Goal: Complete application form: Complete application form

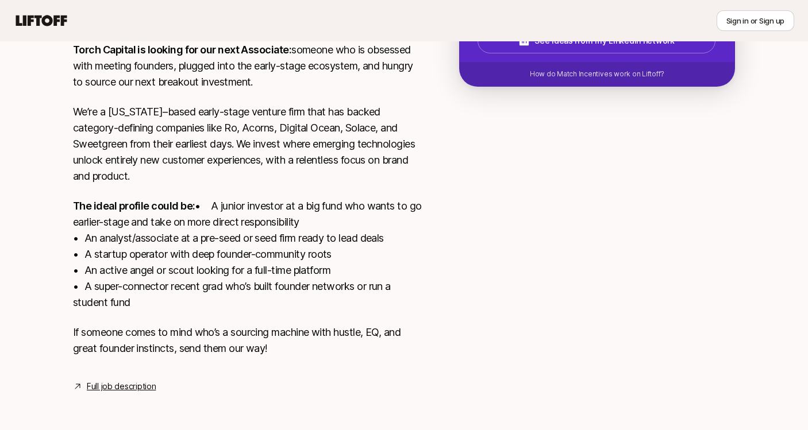
scroll to position [282, 0]
click at [136, 382] on link "Full job description" at bounding box center [121, 387] width 69 height 14
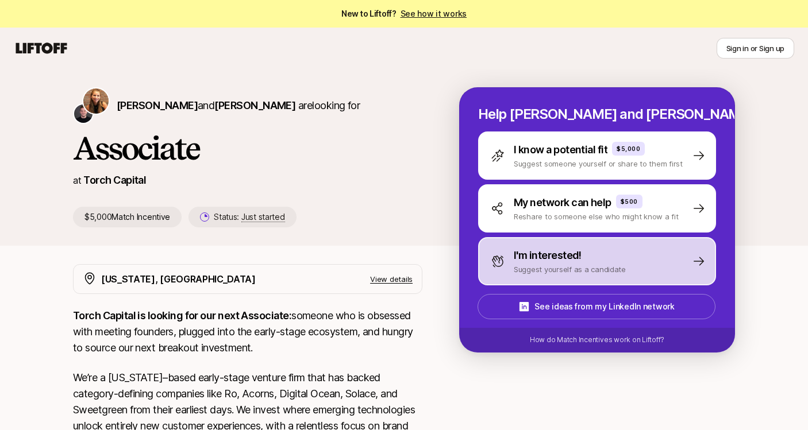
click at [660, 266] on div "I'm interested! Suggest yourself as a candidate" at bounding box center [597, 261] width 238 height 48
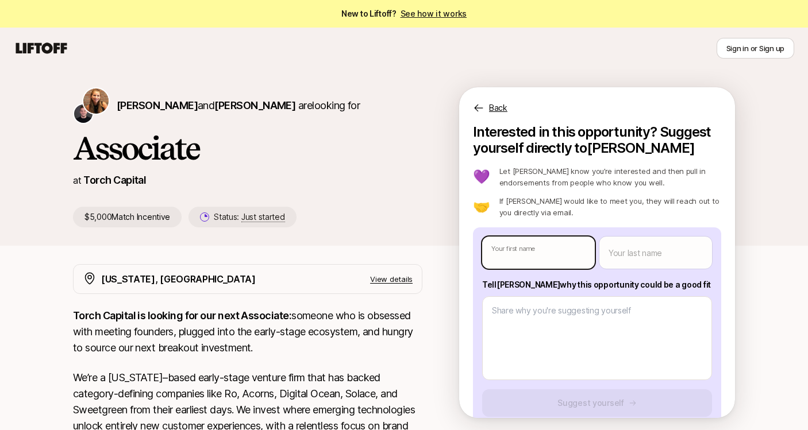
type textarea "x"
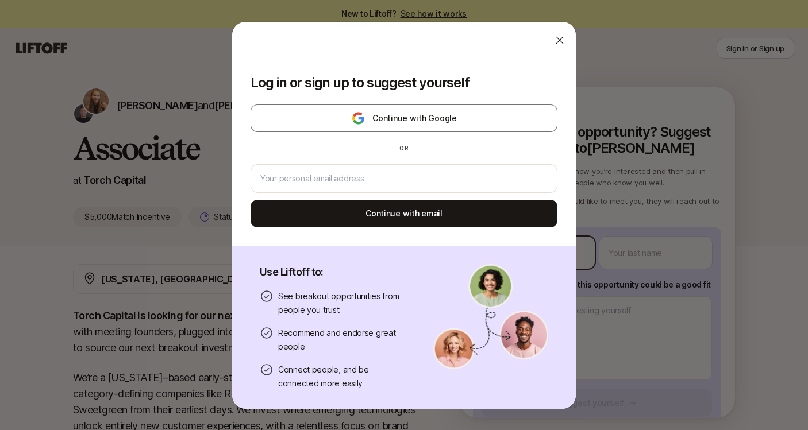
click at [570, 248] on body "New to Liftoff? See how it works Sign in or Sign up Sign in or Sign up [PERSON_…" at bounding box center [404, 215] width 808 height 430
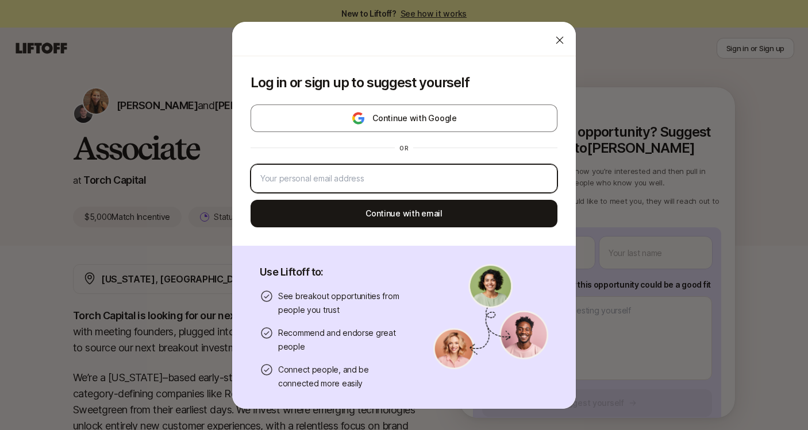
click at [379, 179] on input "email" at bounding box center [403, 179] width 287 height 14
type input "[EMAIL_ADDRESS][DOMAIN_NAME]"
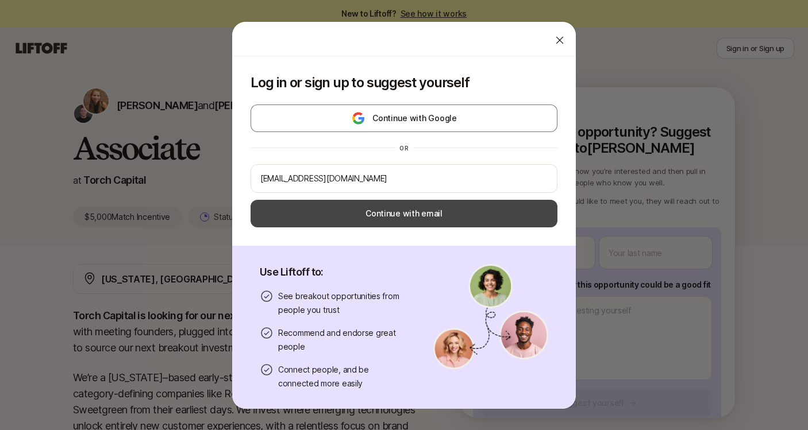
click at [384, 209] on button "Continue with email" at bounding box center [403, 214] width 307 height 28
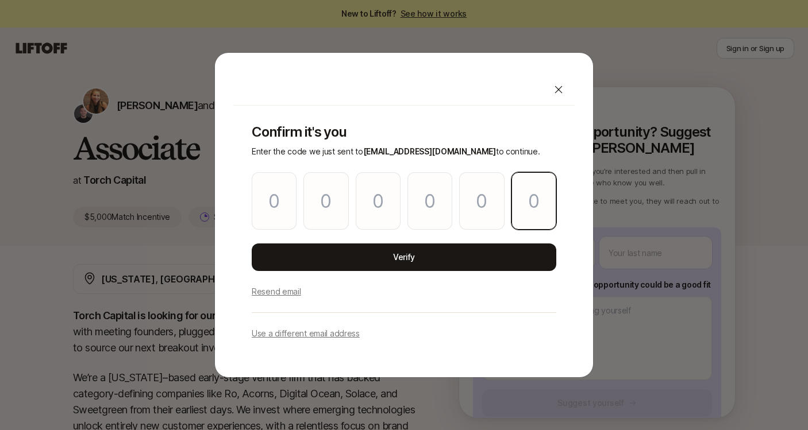
paste input "8"
type input "8"
type input "7"
type input "6"
type input "1"
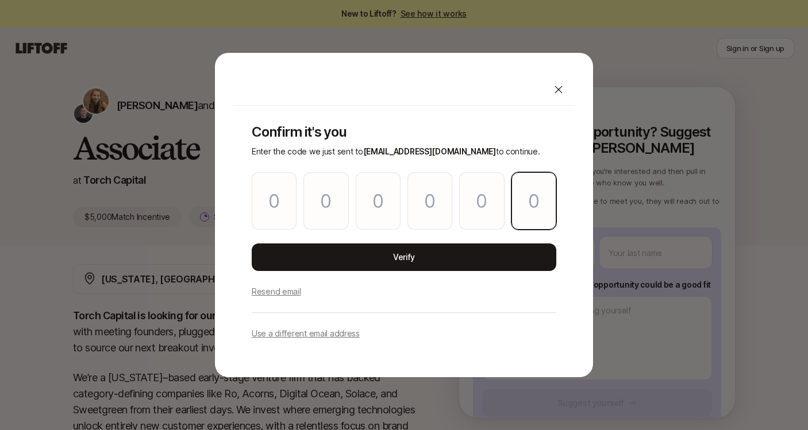
type input "9"
type input "8"
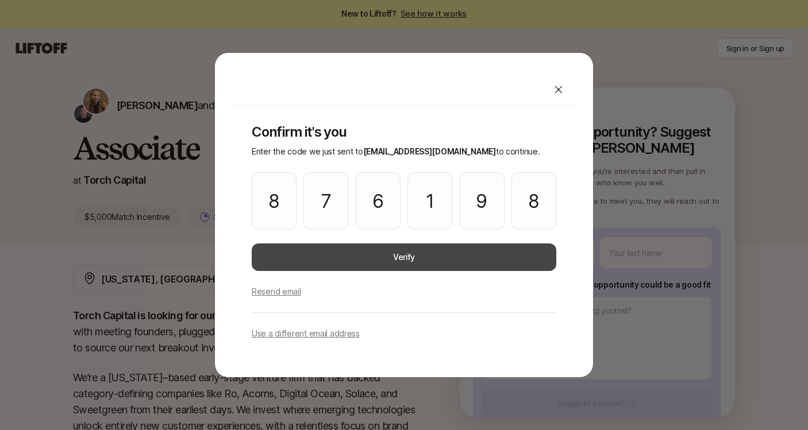
click at [396, 254] on button "Verify" at bounding box center [404, 258] width 304 height 28
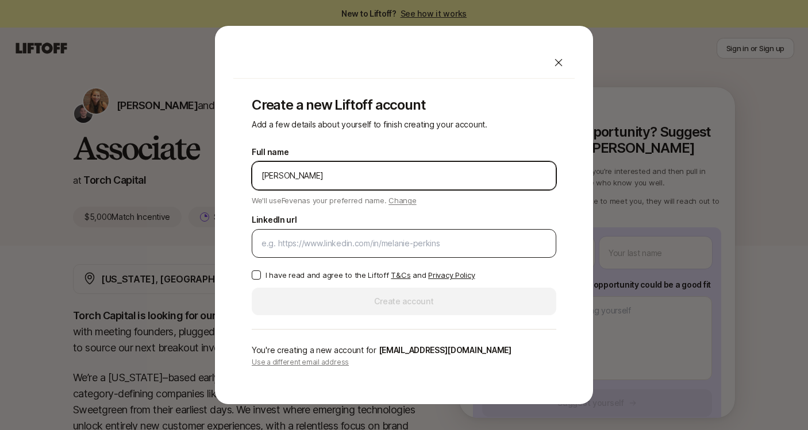
type input "[PERSON_NAME]"
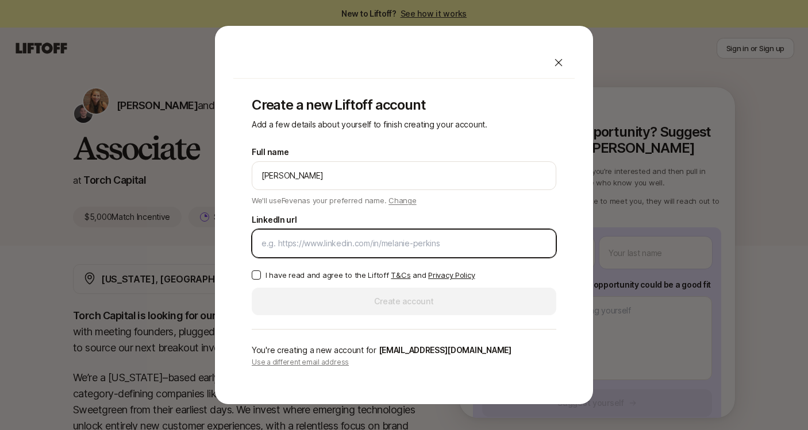
click at [285, 246] on input "LinkedIn url" at bounding box center [403, 244] width 285 height 14
paste input "[URL][DOMAIN_NAME]"
type input "[URL][DOMAIN_NAME]"
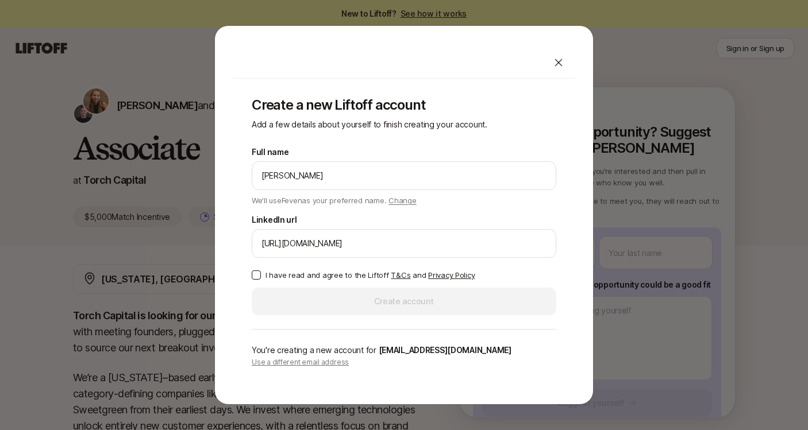
click at [253, 277] on button "I have read and agree to the Liftoff T&Cs and Privacy Policy" at bounding box center [256, 275] width 9 height 9
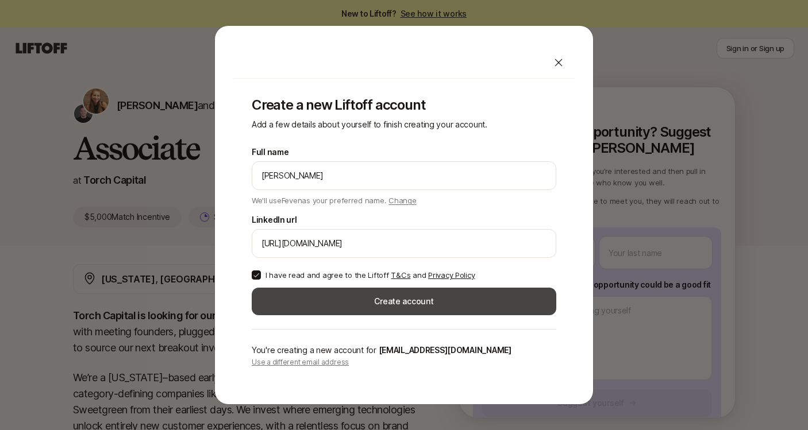
click at [362, 296] on button "Create account" at bounding box center [404, 302] width 304 height 28
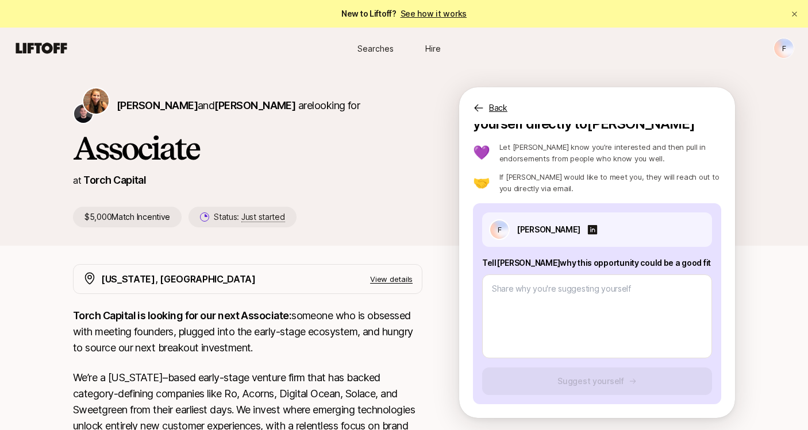
scroll to position [24, 0]
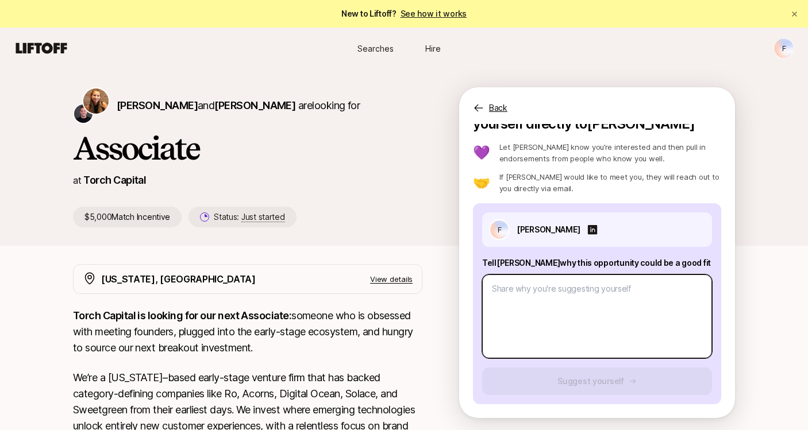
click at [544, 289] on textarea at bounding box center [597, 317] width 230 height 84
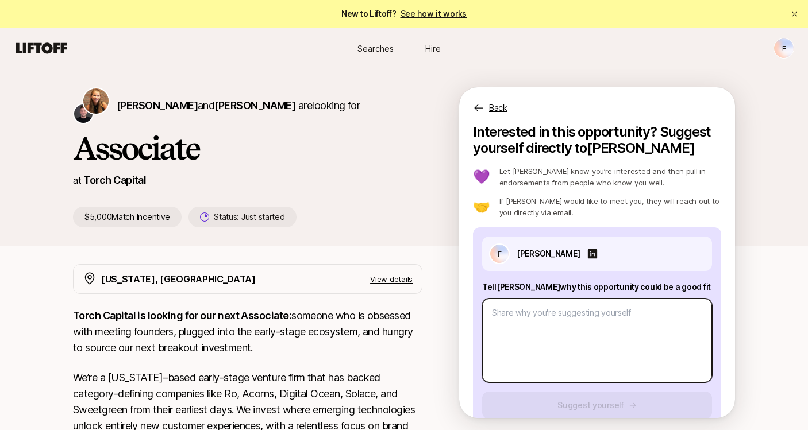
scroll to position [0, 0]
paste textarea "L ip dolorsi am consect ad elitse doeiusmo te inc Utlaboreet Dolorem aliq en Ad…"
type textarea "x"
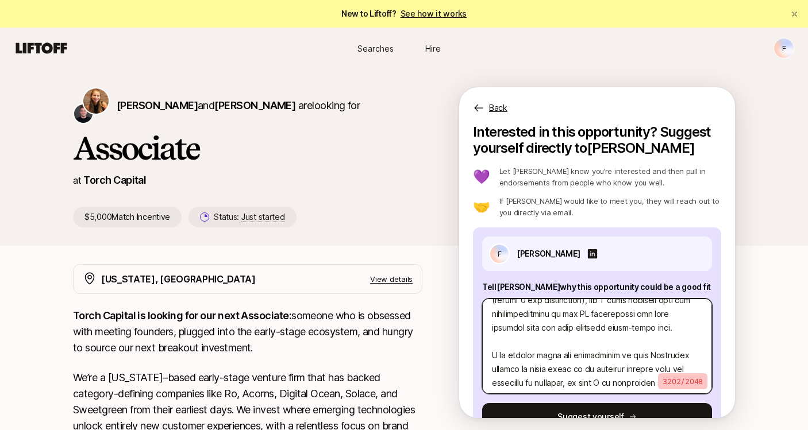
scroll to position [745, 0]
click at [659, 339] on textarea at bounding box center [597, 346] width 230 height 95
type textarea "L ip dolorsi am consect ad elitse doeiusmo te inc Utlaboreet Dolorem aliq en Ad…"
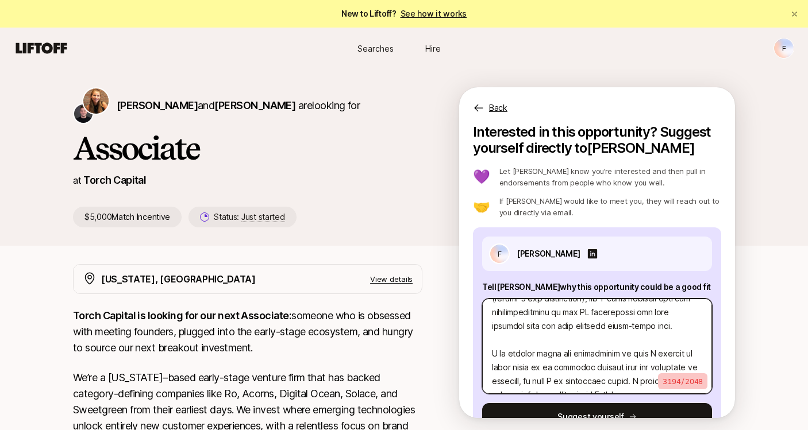
type textarea "x"
type textarea "L ip dolorsi am consect ad elitse doeiusmo te inc Utlaboreet Dolorem aliq en Ad…"
type textarea "x"
type textarea "L ip dolorsi am consect ad elitse doeiusmo te inc Utlaboreet Dolorem aliq en Ad…"
type textarea "x"
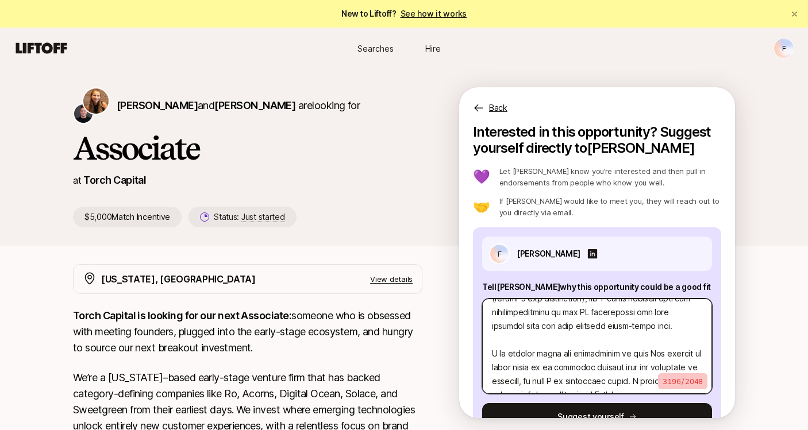
type textarea "L ip dolorsi am consect ad elitse doeiusmo te inc Utlaboreet Dolorem aliq en Ad…"
type textarea "x"
type textarea "L ip dolorsi am consect ad elitse doeiusmo te inc Utlaboreet Dolorem aliq en Ad…"
type textarea "x"
type textarea "L ip dolorsi am consect ad elitse doeiusmo te inc Utlaboreet Dolorem aliq en Ad…"
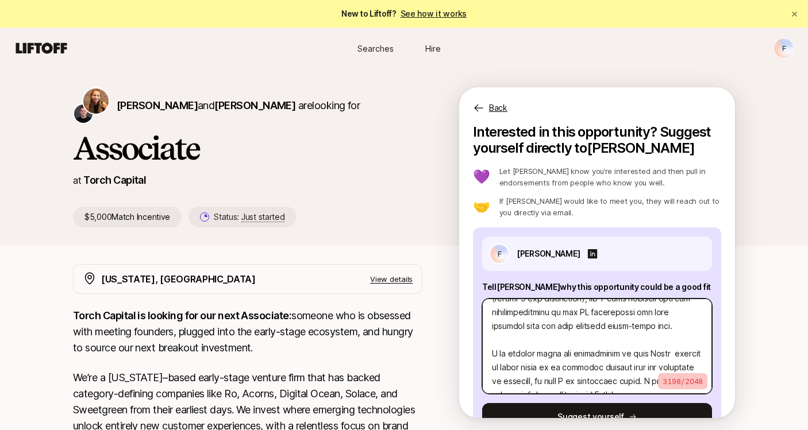
type textarea "x"
type textarea "L ip dolorsi am consect ad elitse doeiusmo te inc Utlaboreet Dolorem aliq en Ad…"
type textarea "x"
type textarea "L ip dolorsi am consect ad elitse doeiusmo te inc Utlaboreet Dolorem aliq en Ad…"
type textarea "x"
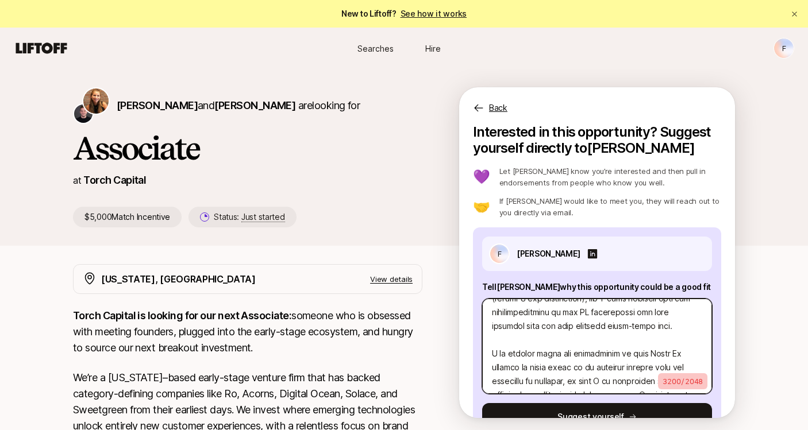
type textarea "L ip dolorsi am consect ad elitse doeiusmo te inc Utlaboreet Dolorem aliq en Ad…"
type textarea "x"
type textarea "L ip dolorsi am consect ad elitse doeiusmo te inc Utlaboreet Dolorem aliq en Ad…"
type textarea "x"
type textarea "L ip dolorsi am consect ad elitse doeiusmo te inc Utlaboreet Dolorem aliq en Ad…"
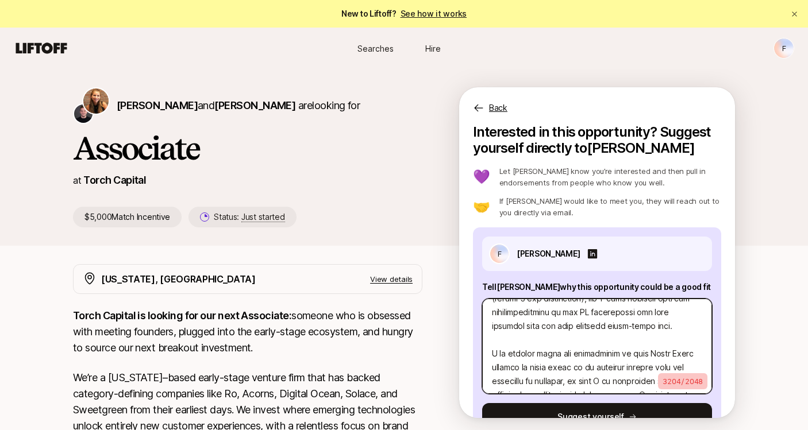
type textarea "x"
type textarea "L ip dolorsi am consect ad elitse doeiusmo te inc Utlaboreet Dolorem aliq en Ad…"
type textarea "x"
type textarea "L ip dolorsi am consect ad elitse doeiusmo te inc Utlaboreet Dolorem aliq en Ad…"
drag, startPoint x: 645, startPoint y: 341, endPoint x: 692, endPoint y: 340, distance: 47.1
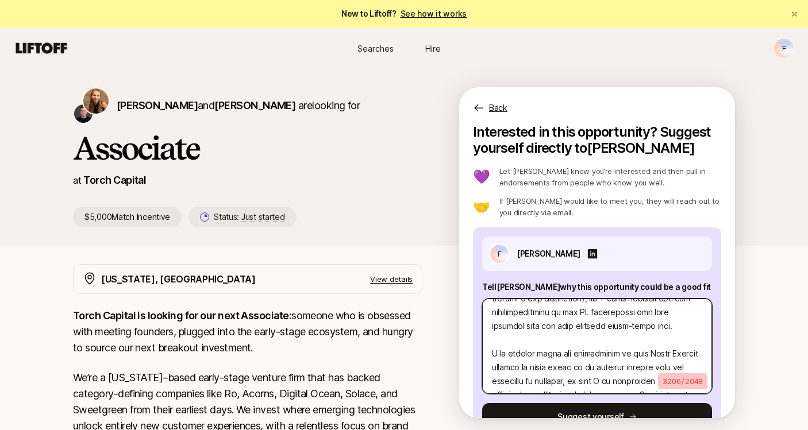
click at [692, 340] on textarea at bounding box center [597, 346] width 230 height 95
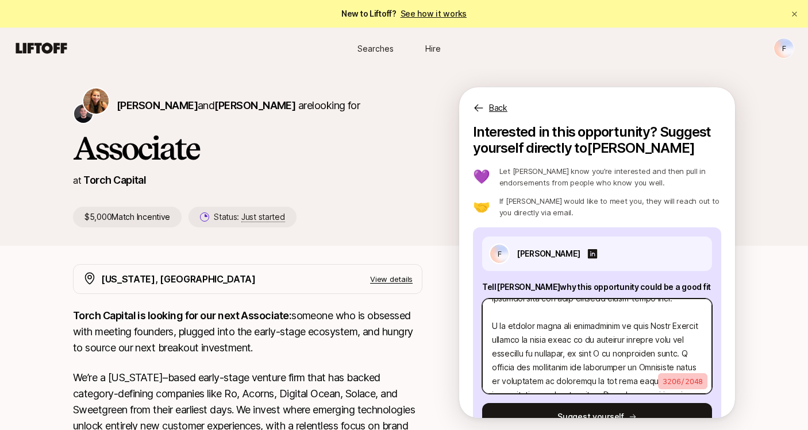
scroll to position [781, 0]
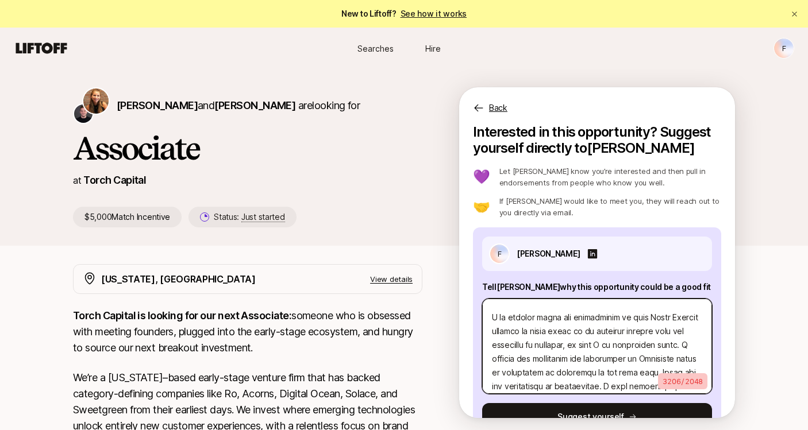
click at [671, 345] on textarea at bounding box center [597, 346] width 230 height 95
paste textarea "Torch Capital"
type textarea "x"
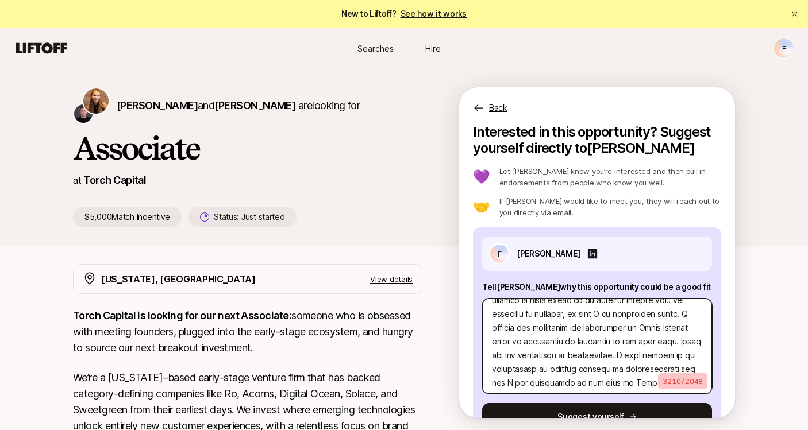
scroll to position [813, 0]
click at [615, 369] on textarea at bounding box center [597, 346] width 230 height 95
paste textarea "Torch Capital"
type textarea "L ip dolorsi am consect ad elitse doeiusmo te inc Utlaboreet Dolorem aliq en Ad…"
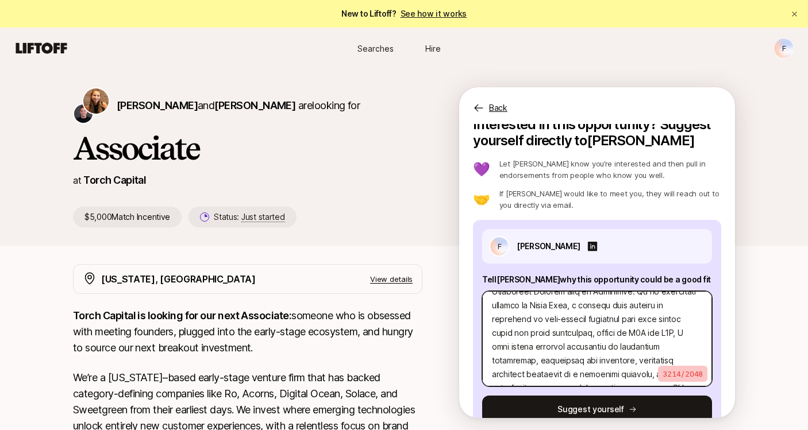
scroll to position [0, 0]
drag, startPoint x: 493, startPoint y: 316, endPoint x: 490, endPoint y: 265, distance: 50.6
click at [490, 265] on div "F [PERSON_NAME] Tell [PERSON_NAME] why this opportunity could be a good fit 321…" at bounding box center [597, 326] width 248 height 213
type textarea "x"
type textarea "My background is diverse and has prepared me well for this role. I was born and…"
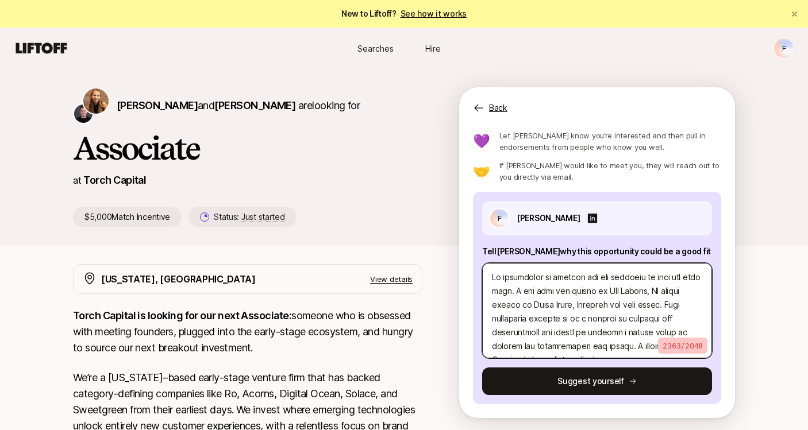
type textarea "x"
type textarea "L ip dolorsi am consect ad elitse doeiusmo te inc Utlaboreet Dolorem aliq en Ad…"
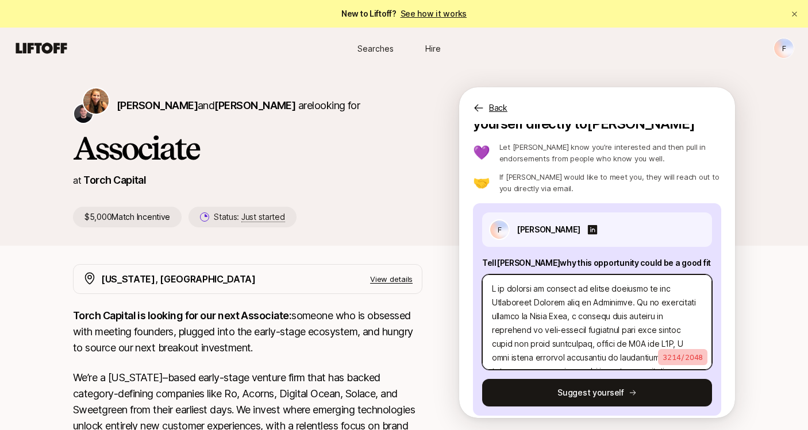
scroll to position [6, 0]
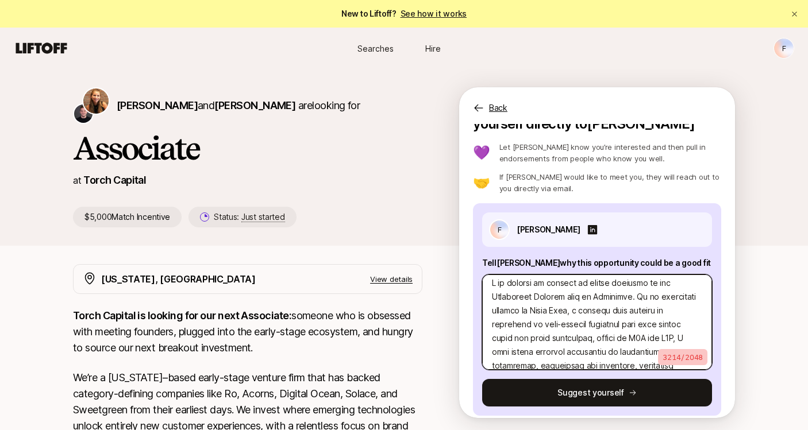
click at [605, 295] on textarea at bounding box center [597, 322] width 230 height 95
paste textarea "Torch Capital"
type textarea "x"
type textarea "L ip dolorsi am consect ad elitse doeiusmo te inc Utlaboreet Dolorem aliq en Ad…"
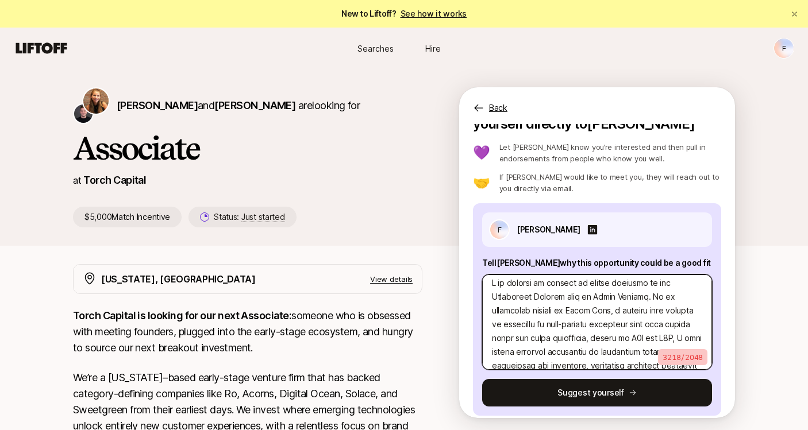
click at [548, 299] on textarea at bounding box center [597, 322] width 230 height 95
type textarea "x"
type textarea "L ip dolorsi am consect ad elitse doeiusmo te inc Utlaboreet D magn al Enima Mi…"
type textarea "x"
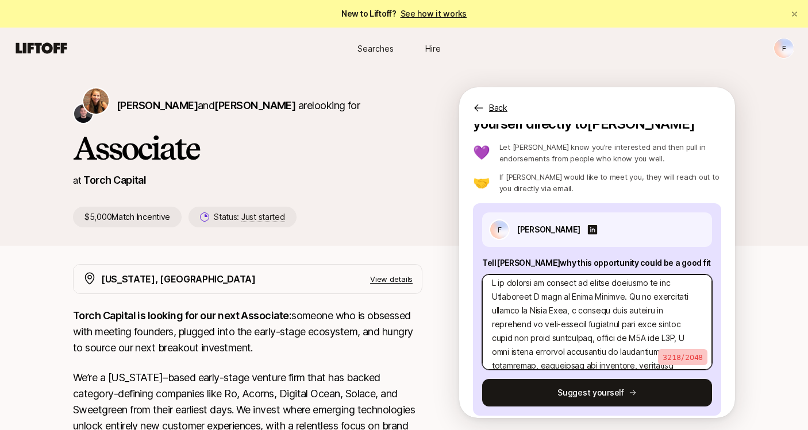
type textarea "L ip dolorsi am consect ad elitse doeiusmo te inc Utlaboreet Do magn al Enima M…"
type textarea "x"
type textarea "L ip dolorsi am consect ad elitse doeiusmo te inc Utlaboreet Dol magn al Enima …"
type textarea "x"
type textarea "L ip dolorsi am consect ad elitse doeiusmo te inc Utlaboreet Dolo magn al Enima…"
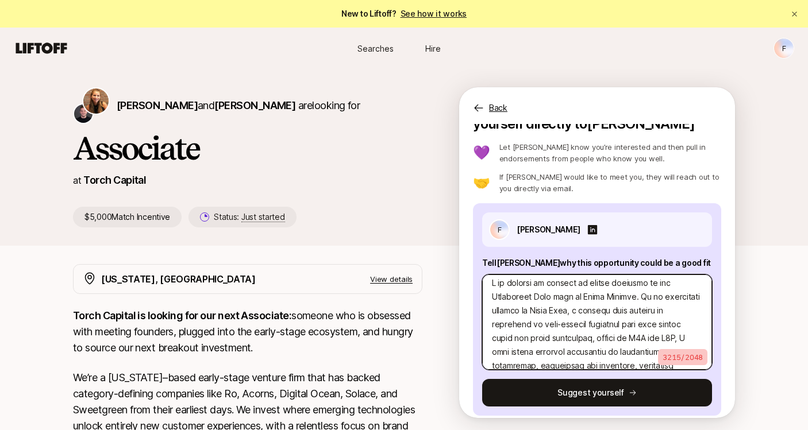
type textarea "x"
type textarea "L ip dolorsi am consect ad elitse doeiusmo te inc Utlaboreet Dolor magn al Enim…"
type textarea "x"
type textarea "L ip dolorsi am consect ad elitse doeiusmo te inc Utlaboreet Dolore magn al Eni…"
type textarea "x"
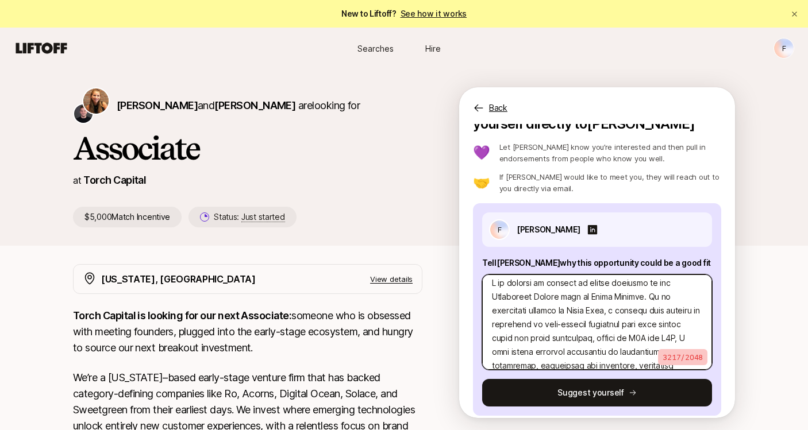
type textarea "L ip dolorsi am consect ad elitse doeiusmo te inc Utlaboreet Dolorem aliq en Ad…"
type textarea "x"
type textarea "L ip dolorsi am consect ad elitse doeiusmo te inc Utlaboreet Dolorema aliq en A…"
type textarea "x"
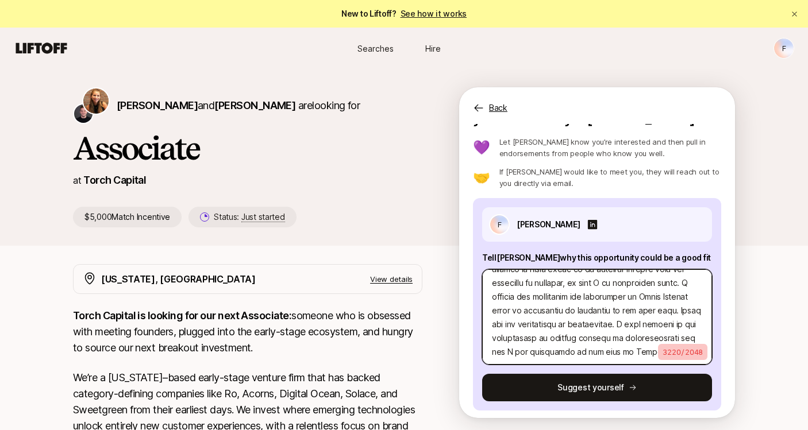
scroll to position [813, 0]
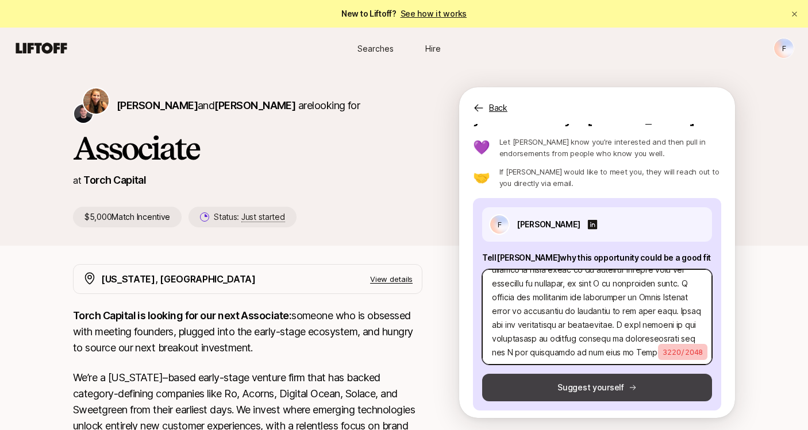
type textarea "L ip dolorsi am consect ad elitse doeiusmo te inc Utlaboreet Doloremag aliq en …"
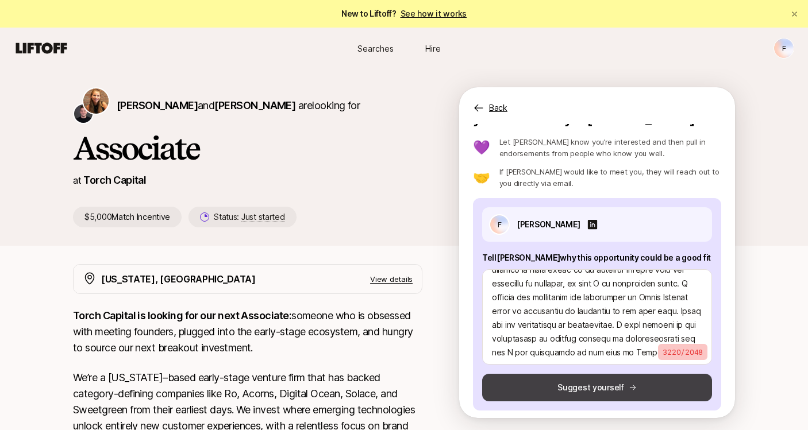
click at [580, 389] on button "Suggest yourself" at bounding box center [597, 388] width 230 height 28
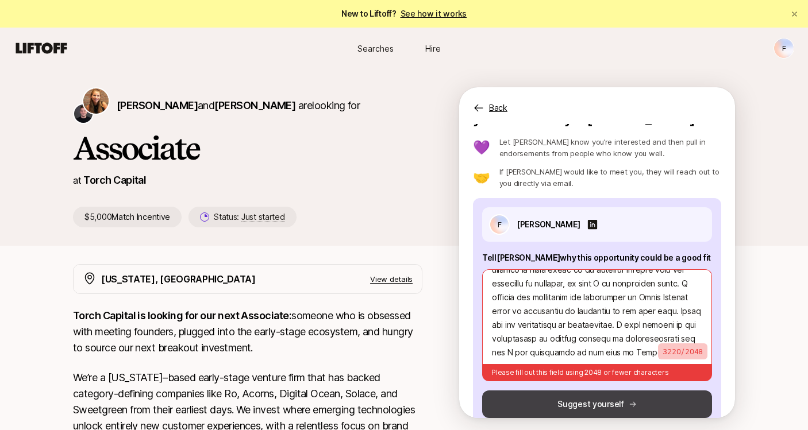
scroll to position [813, 0]
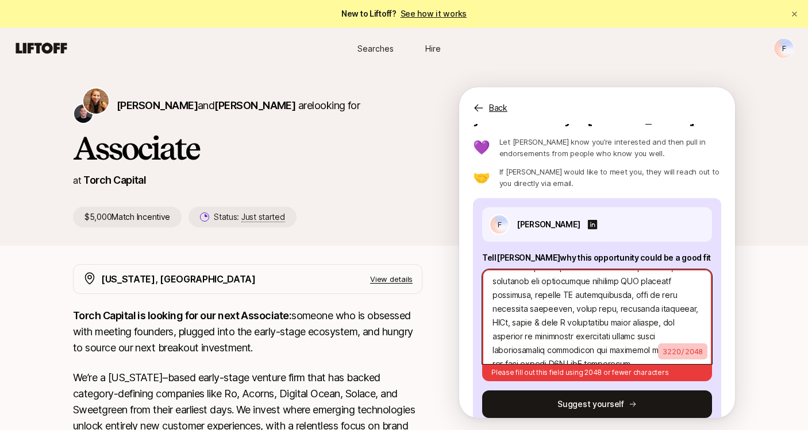
drag, startPoint x: 653, startPoint y: 342, endPoint x: 632, endPoint y: 219, distance: 124.2
click at [632, 219] on div "F [PERSON_NAME] Tell [PERSON_NAME] why this opportunity could be a good fit 322…" at bounding box center [597, 312] width 248 height 229
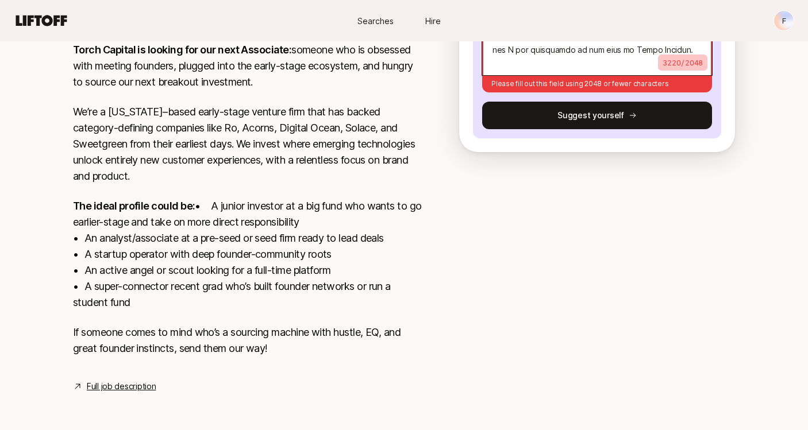
scroll to position [282, 0]
drag, startPoint x: 490, startPoint y: 284, endPoint x: 732, endPoint y: 96, distance: 305.8
click at [732, 96] on div "Interested in this opportunity? Suggest yourself directly to [PERSON_NAME] 💜 Le…" at bounding box center [597, 5] width 276 height 294
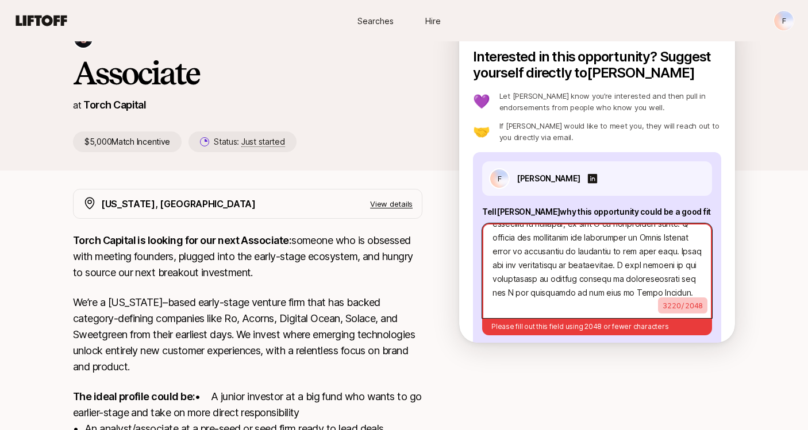
scroll to position [813, 0]
paste textarea "investing in tech-enabled companies that help people start and build businesses…"
type textarea "x"
type textarea "I am writing to express my strong interest in the Investment Associate role at …"
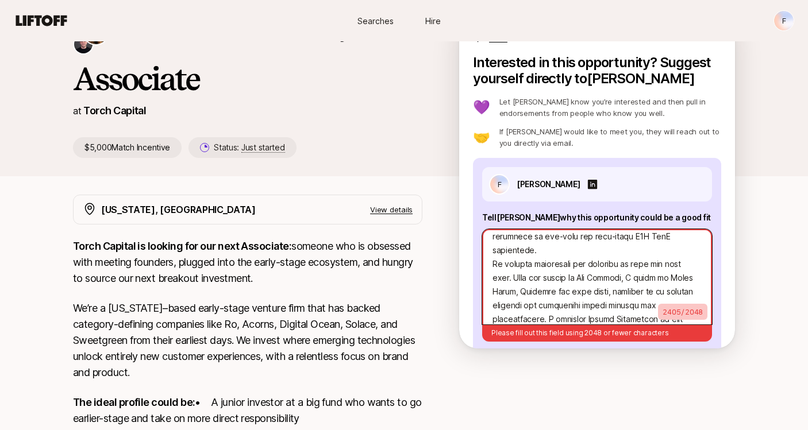
scroll to position [177, 0]
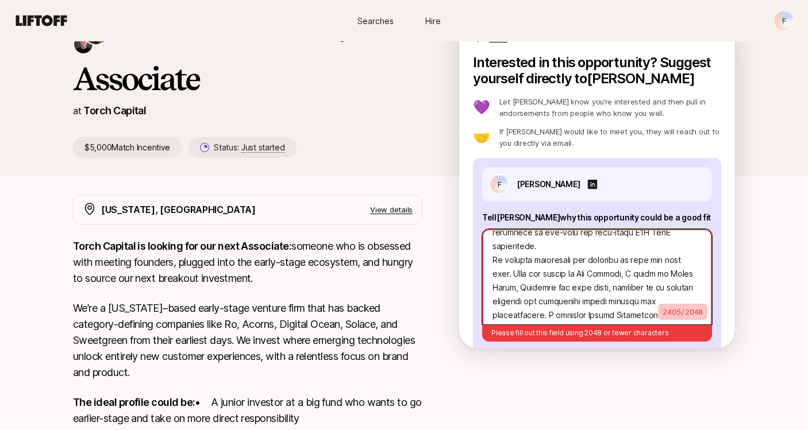
click at [493, 248] on textarea at bounding box center [597, 276] width 230 height 95
type textarea "x"
type textarea "I am writing to express my strong interest in the Investment Associate role at …"
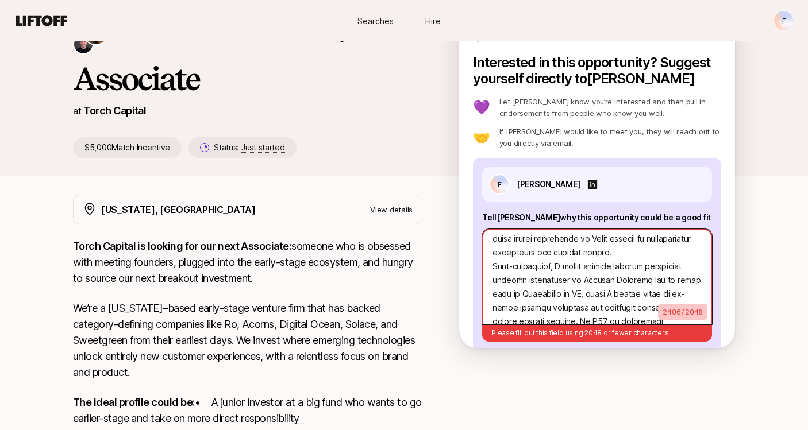
scroll to position [308, 0]
click at [494, 252] on textarea at bounding box center [597, 276] width 230 height 95
type textarea "x"
type textarea "I am writing to express my strong interest in the Investment Associate role at …"
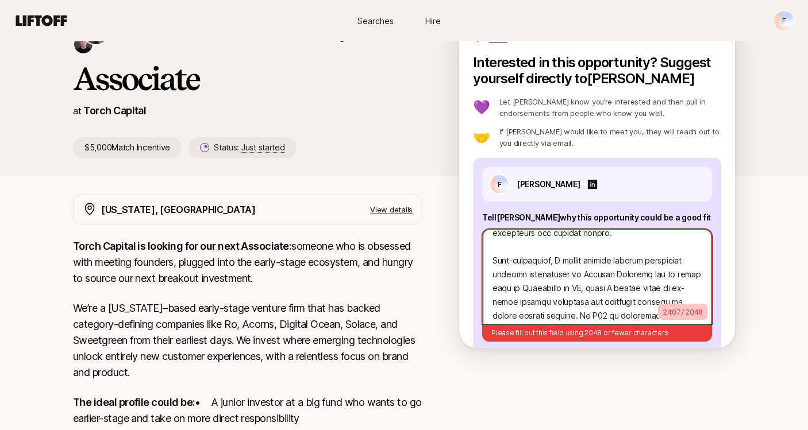
scroll to position [331, 0]
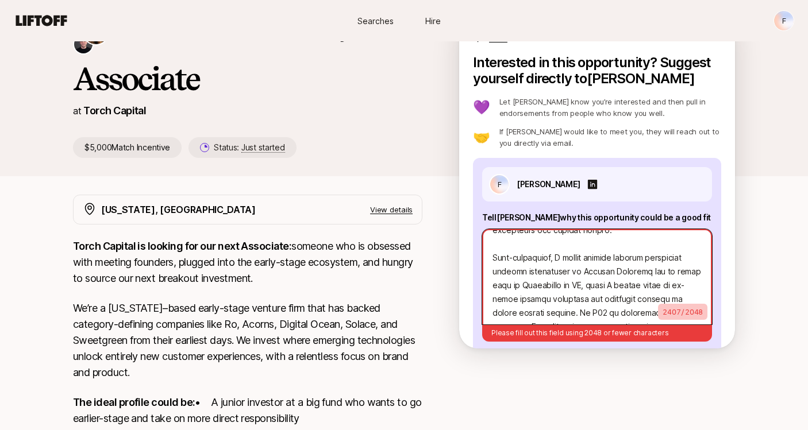
click at [501, 273] on textarea at bounding box center [597, 276] width 230 height 95
type textarea "x"
type textarea "I am writing to express my strong interest in the Investment Associate role at …"
type textarea "x"
type textarea "I am writing to express my strong interest in the Investment Associate role at …"
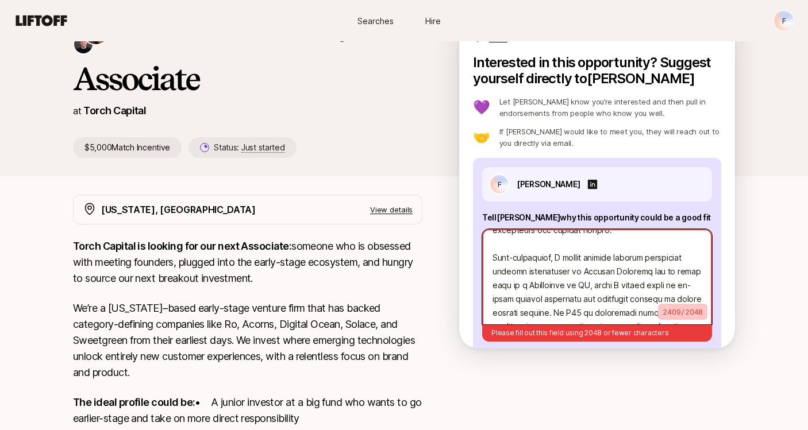
type textarea "x"
type textarea "I am writing to express my strong interest in the Investment Associate role at …"
type textarea "x"
type textarea "I am writing to express my strong interest in the Investment Associate role at …"
type textarea "x"
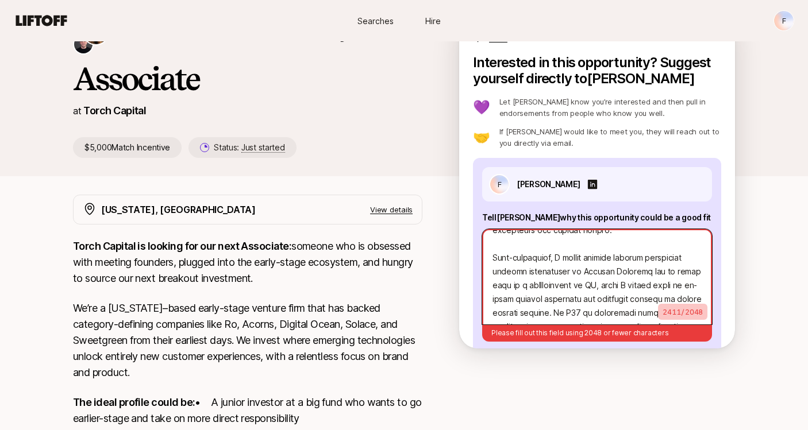
type textarea "I am writing to express my strong interest in the Investment Associate role at …"
type textarea "x"
type textarea "I am writing to express my strong interest in the Investment Associate role at …"
type textarea "x"
type textarea "I am writing to express my strong interest in the Investment Associate role at …"
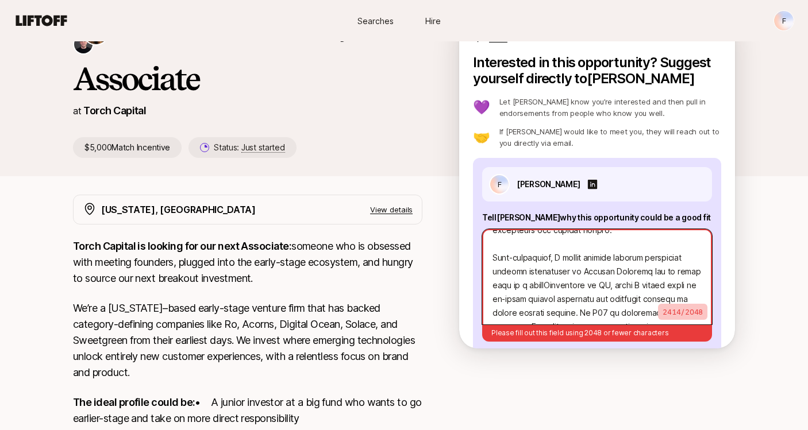
type textarea "x"
type textarea "I am writing to express my strong interest in the Investment Associate role at …"
type textarea "x"
type textarea "I am writing to express my strong interest in the Investment Associate role at …"
type textarea "x"
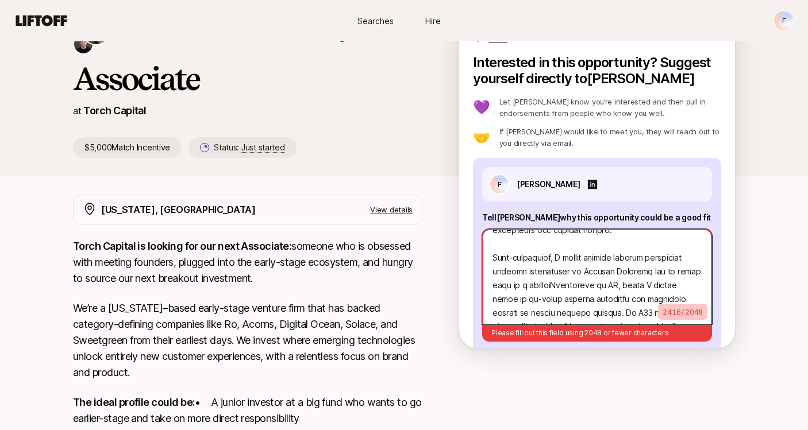
type textarea "I am writing to express my strong interest in the Investment Associate role at …"
type textarea "x"
type textarea "I am writing to express my strong interest in the Investment Associate role at …"
type textarea "x"
type textarea "I am writing to express my strong interest in the Investment Associate role at …"
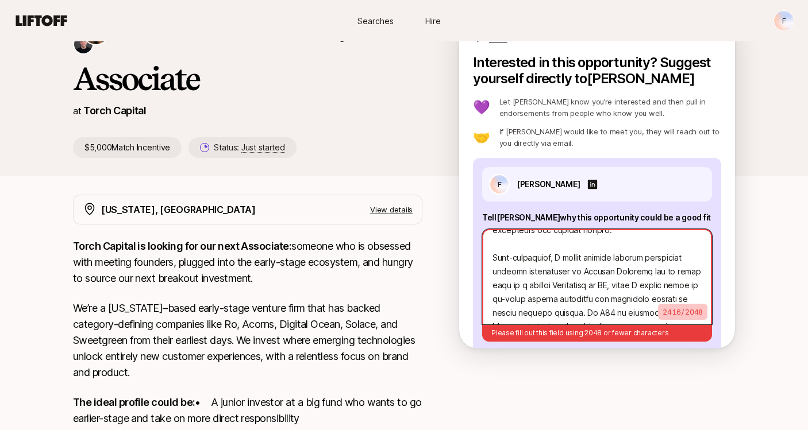
type textarea "x"
type textarea "I am writing to express my strong interest in the Investment Associate role at …"
type textarea "x"
type textarea "I am writing to express my strong interest in the Investment Associate role at …"
type textarea "x"
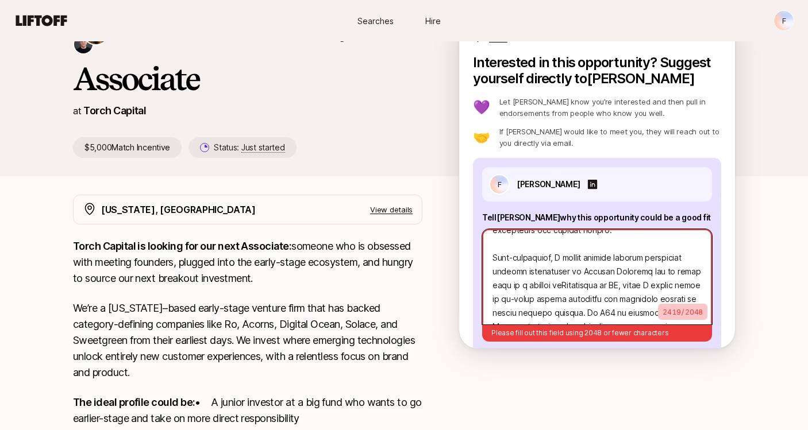
type textarea "I am writing to express my strong interest in the Investment Associate role at …"
type textarea "x"
type textarea "I am writing to express my strong interest in the Investment Associate role at …"
type textarea "x"
type textarea "I am writing to express my strong interest in the Investment Associate role at …"
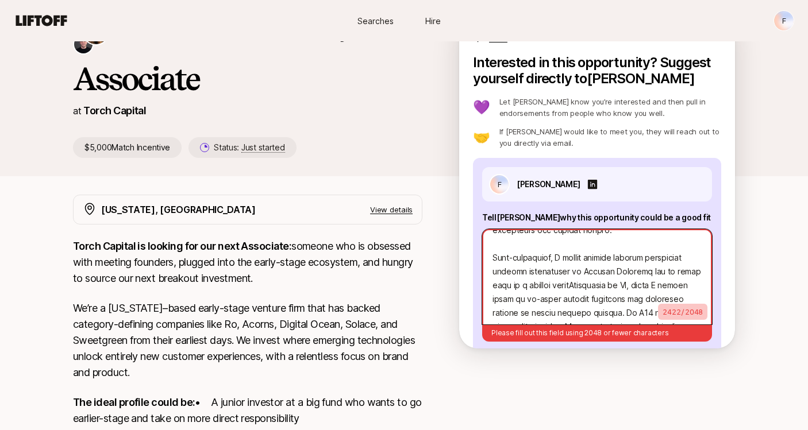
type textarea "x"
type textarea "I am writing to express my strong interest in the Investment Associate role at …"
type textarea "x"
type textarea "I am writing to express my strong interest in the Investment Associate role at …"
type textarea "x"
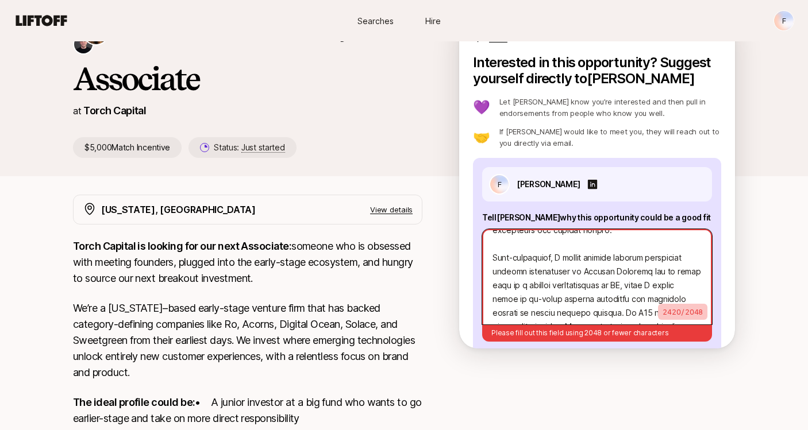
type textarea "I am writing to express my strong interest in the Investment Associate role at …"
type textarea "x"
type textarea "I am writing to express my strong interest in the Investment Associate role at …"
type textarea "x"
type textarea "I am writing to express my strong interest in the Investment Associate role at …"
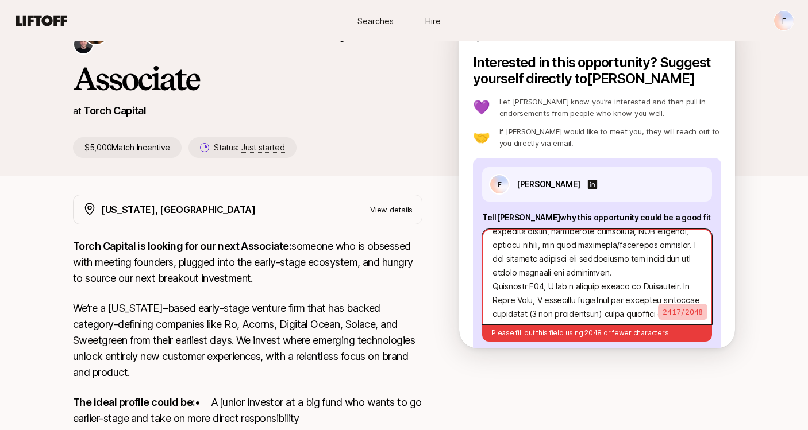
scroll to position [510, 0]
click at [628, 255] on textarea at bounding box center [597, 276] width 230 height 95
click at [493, 271] on textarea at bounding box center [597, 276] width 230 height 95
type textarea "x"
type textarea "I am writing to express my strong interest in the Investment Associate role at …"
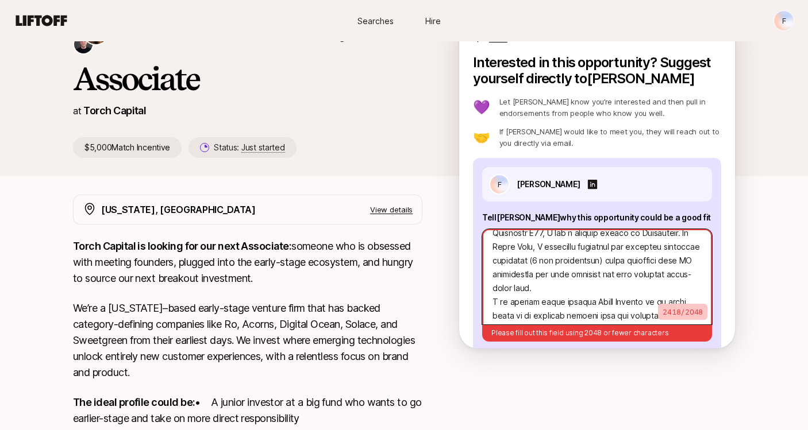
scroll to position [582, 0]
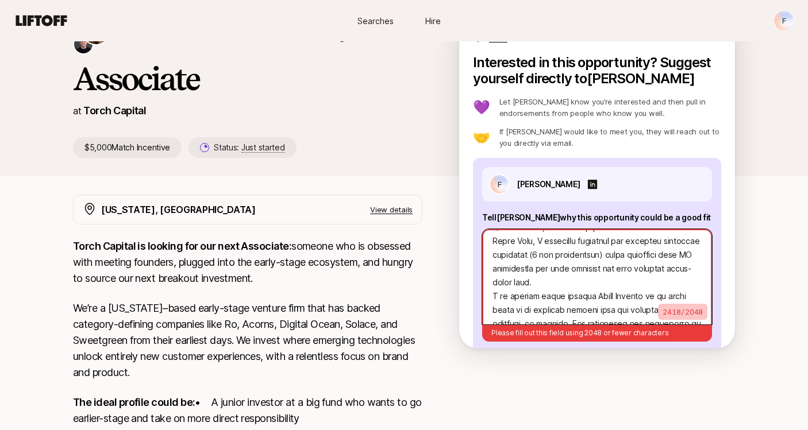
click at [546, 271] on textarea at bounding box center [597, 276] width 230 height 95
type textarea "x"
type textarea "I am writing to express my strong interest in the Investment Associate role at …"
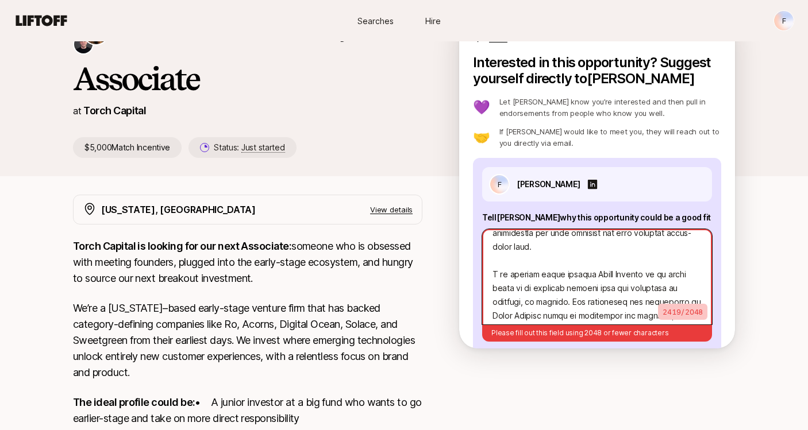
scroll to position [629, 0]
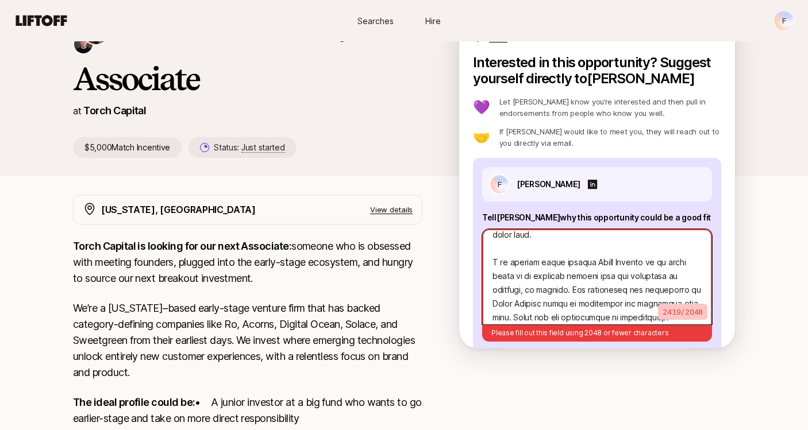
click at [688, 264] on textarea at bounding box center [597, 276] width 230 height 95
type textarea "x"
type textarea "I am writing to express my strong interest in the Investment Associate role at …"
type textarea "x"
type textarea "I am writing to express my strong interest in the Investment Associate role at …"
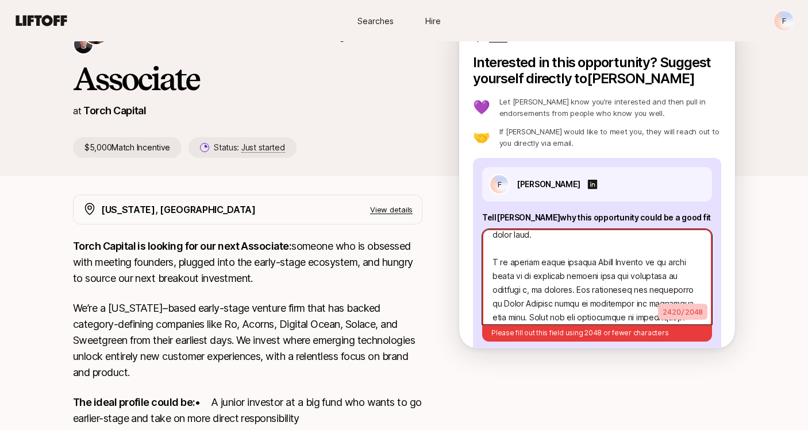
type textarea "x"
type textarea "I am writing to express my strong interest in the Investment Associate role at …"
type textarea "x"
type textarea "I am writing to express my strong interest in the Investment Associate role at …"
type textarea "x"
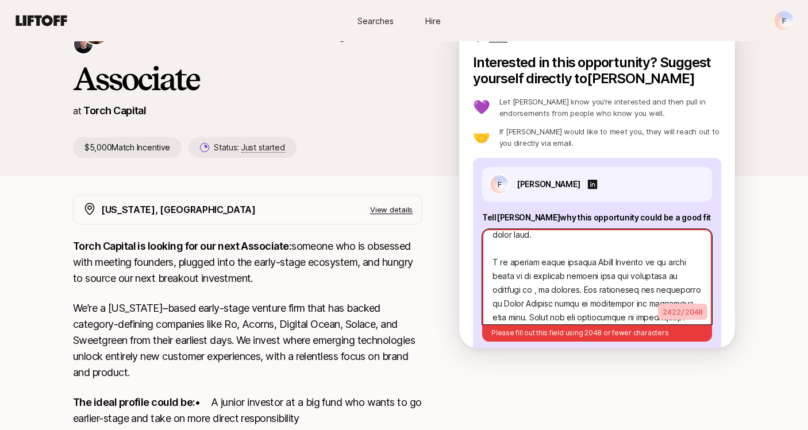
type textarea "I am writing to express my strong interest in the Investment Associate role at …"
type textarea "x"
type textarea "I am writing to express my strong interest in the Investment Associate role at …"
type textarea "x"
type textarea "I am writing to express my strong interest in the Investment Associate role at …"
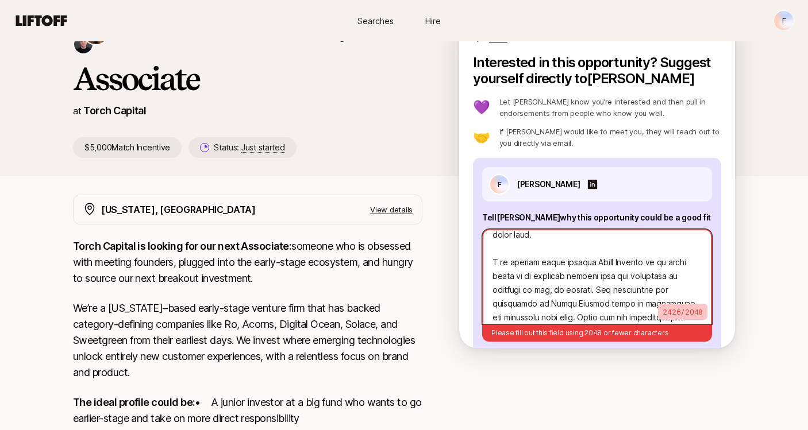
type textarea "x"
type textarea "I am writing to express my strong interest in the Investment Associate role at …"
type textarea "x"
type textarea "I am writing to express my strong interest in the Investment Associate role at …"
type textarea "x"
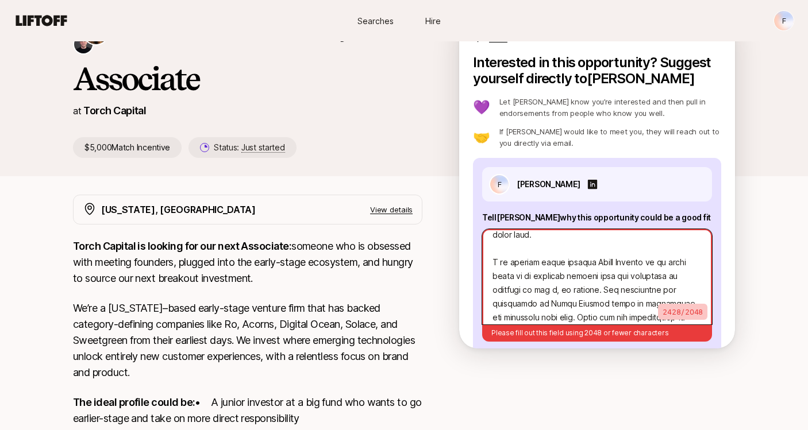
type textarea "I am writing to express my strong interest in the Investment Associate role at …"
type textarea "x"
type textarea "I am writing to express my strong interest in the Investment Associate role at …"
type textarea "x"
type textarea "I am writing to express my strong interest in the Investment Associate role at …"
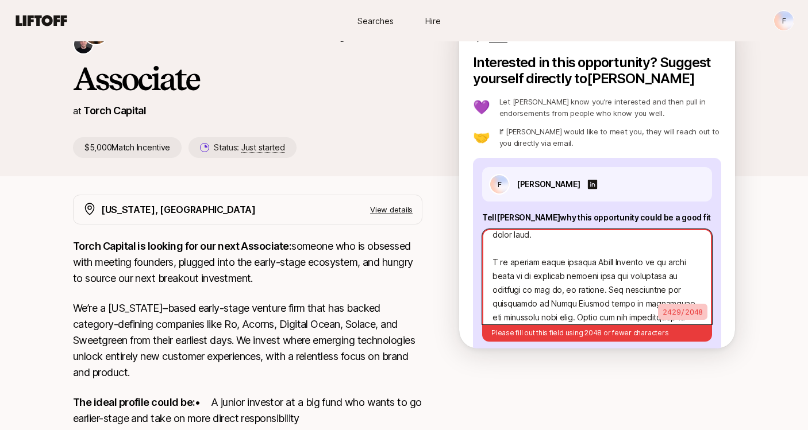
type textarea "x"
type textarea "I am writing to express my strong interest in the Investment Associate role at …"
type textarea "x"
type textarea "I am writing to express my strong interest in the Investment Associate role at …"
type textarea "x"
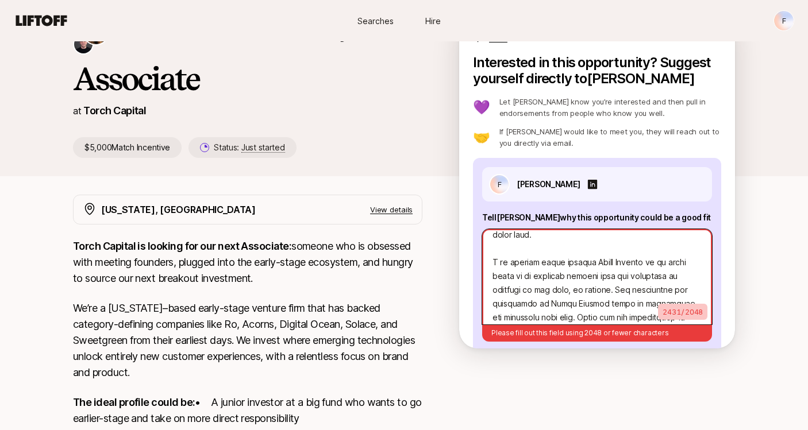
type textarea "I am writing to express my strong interest in the Investment Associate role at …"
type textarea "x"
type textarea "I am writing to express my strong interest in the Investment Associate role at …"
type textarea "x"
type textarea "I am writing to express my strong interest in the Investment Associate role at …"
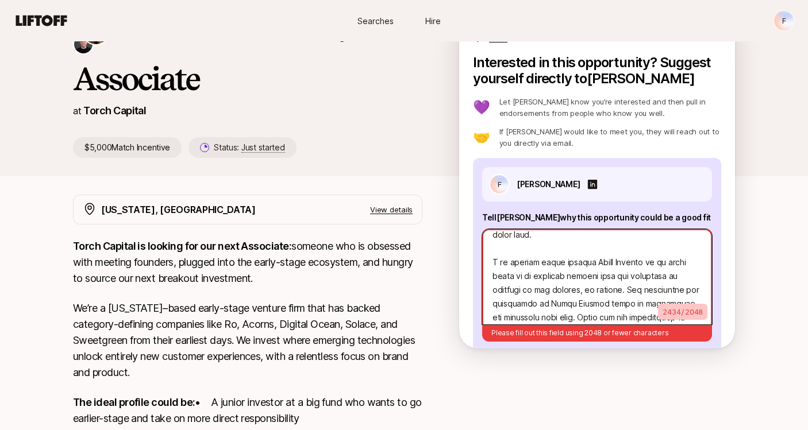
type textarea "x"
type textarea "I am writing to express my strong interest in the Investment Associate role at …"
type textarea "x"
type textarea "I am writing to express my strong interest in the Investment Associate role at …"
type textarea "x"
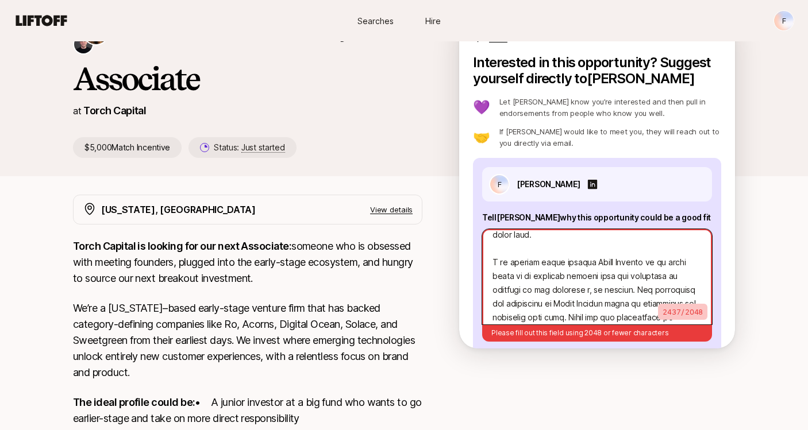
type textarea "I am writing to express my strong interest in the Investment Associate role at …"
type textarea "x"
type textarea "I am writing to express my strong interest in the Investment Associate role at …"
type textarea "x"
type textarea "I am writing to express my strong interest in the Investment Associate role at …"
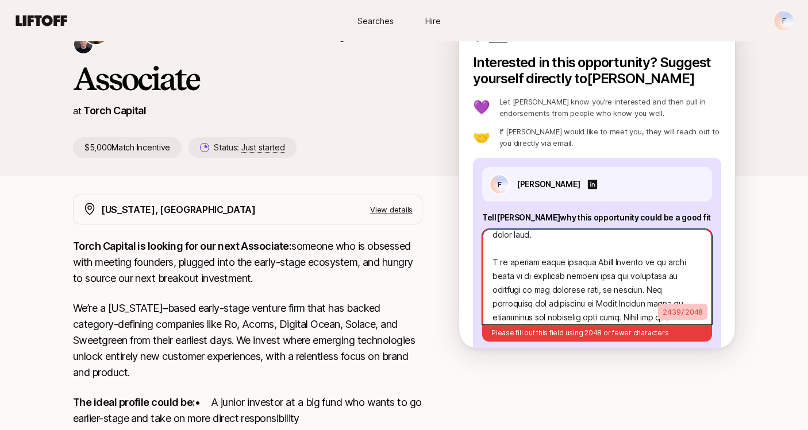
type textarea "x"
type textarea "I am writing to express my strong interest in the Investment Associate role at …"
type textarea "x"
type textarea "I am writing to express my strong interest in the Investment Associate role at …"
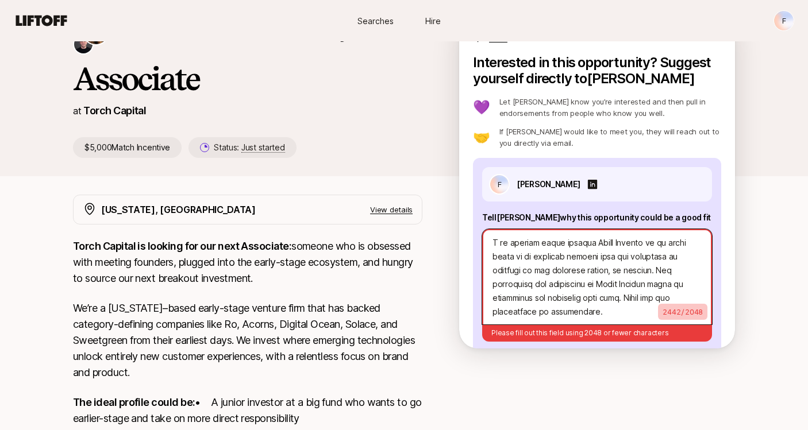
scroll to position [648, 0]
click at [621, 317] on textarea at bounding box center [597, 276] width 230 height 95
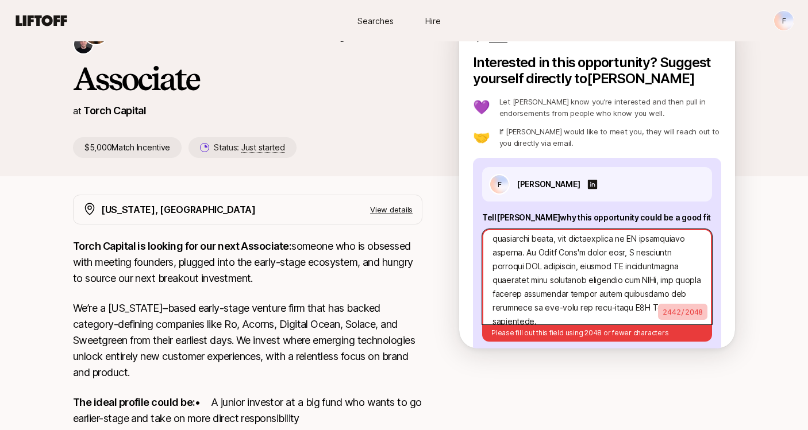
scroll to position [103, 0]
drag, startPoint x: 652, startPoint y: 304, endPoint x: 522, endPoint y: 250, distance: 140.9
click at [522, 250] on textarea at bounding box center [597, 276] width 230 height 95
click at [582, 292] on textarea at bounding box center [597, 276] width 230 height 95
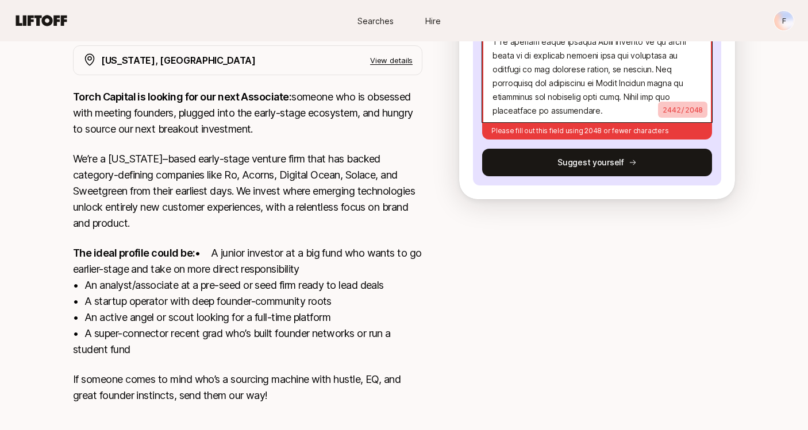
scroll to position [282, 0]
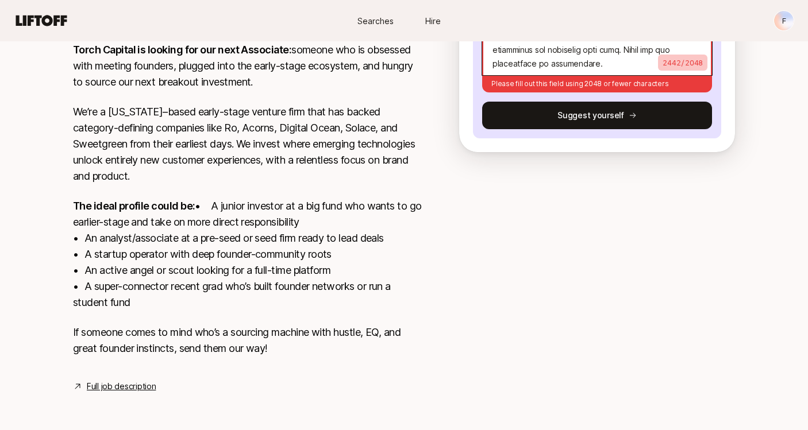
drag, startPoint x: 493, startPoint y: 245, endPoint x: 553, endPoint y: 456, distance: 219.1
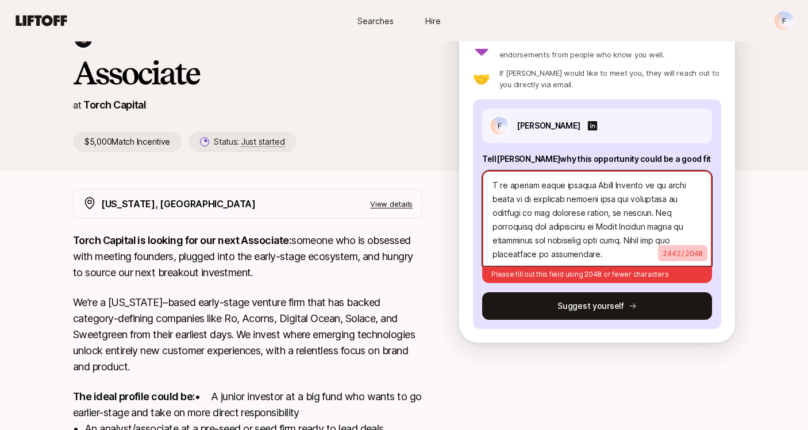
scroll to position [62, 0]
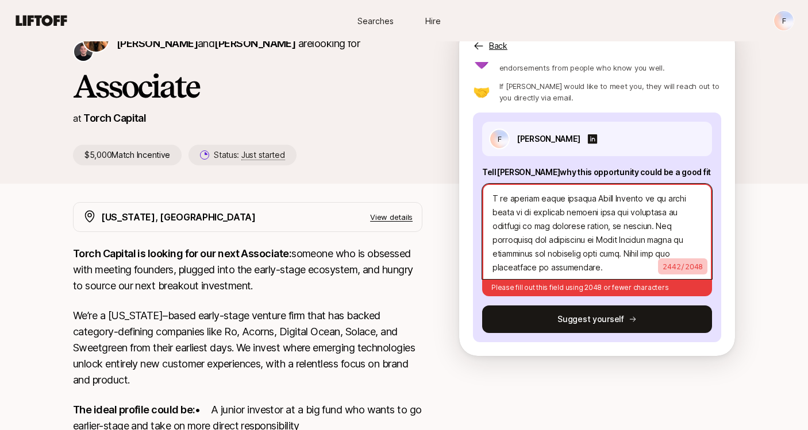
paste textarea "investment analyst at Trust Fund, I've gained valuable experience evaluating bu…"
type textarea "x"
type textarea "I am writing to express my strong interest in the Investment Associate role at …"
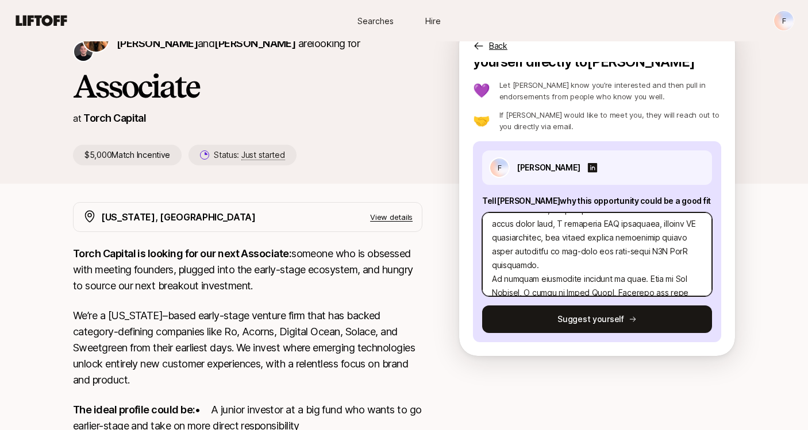
scroll to position [86, 0]
click at [546, 265] on textarea at bounding box center [597, 255] width 230 height 84
type textarea "x"
type textarea "I am writing to express my strong interest in the Investment Associate role at …"
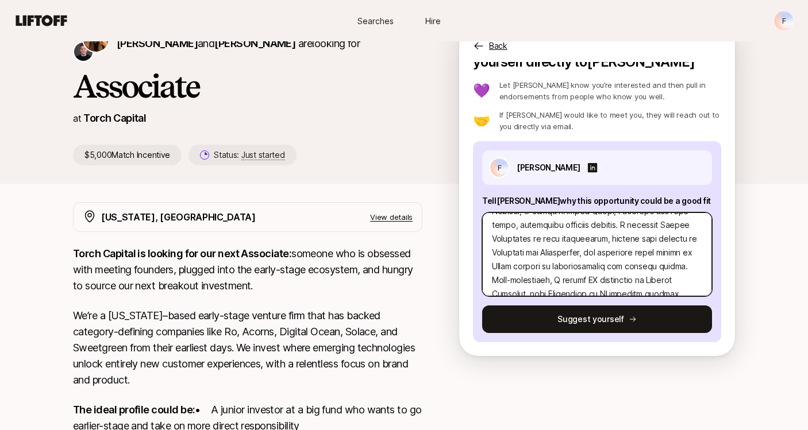
scroll to position [182, 0]
click at [534, 282] on textarea at bounding box center [597, 255] width 230 height 84
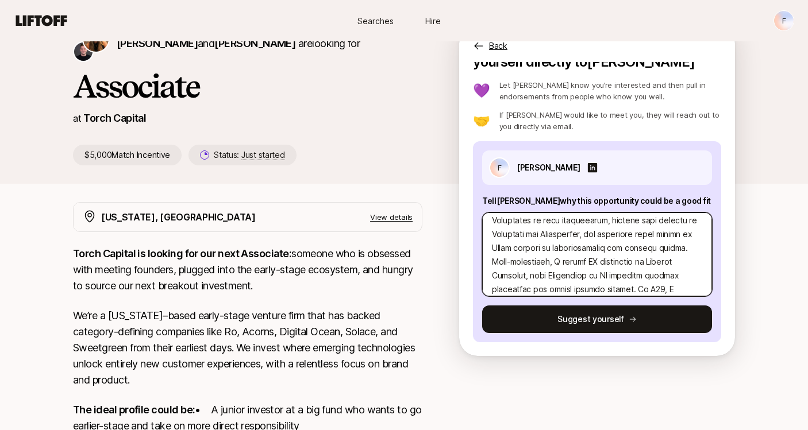
type textarea "x"
type textarea "I am writing to express my strong interest in the Investment Associate role at …"
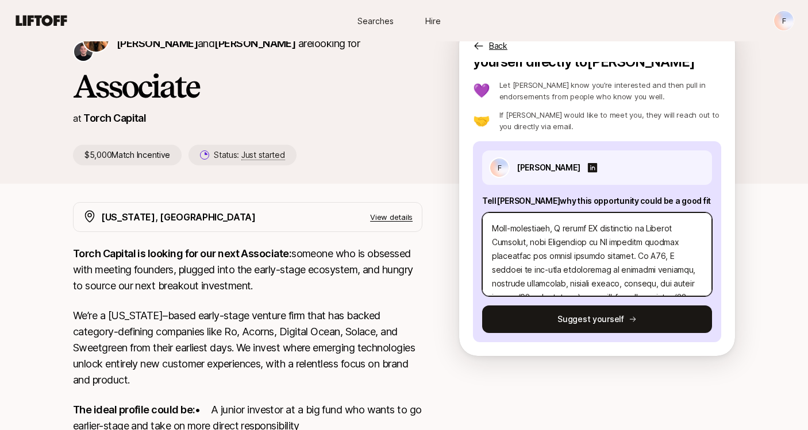
scroll to position [251, 0]
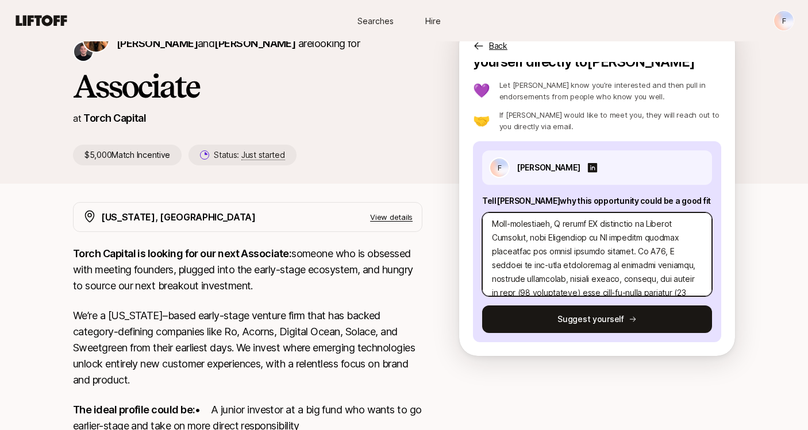
click at [589, 251] on textarea at bounding box center [597, 255] width 230 height 84
type textarea "x"
type textarea "I am writing to express my strong interest in the Investment Associate role at …"
type textarea "x"
type textarea "I am writing to express my strong interest in the Investment Associate role at …"
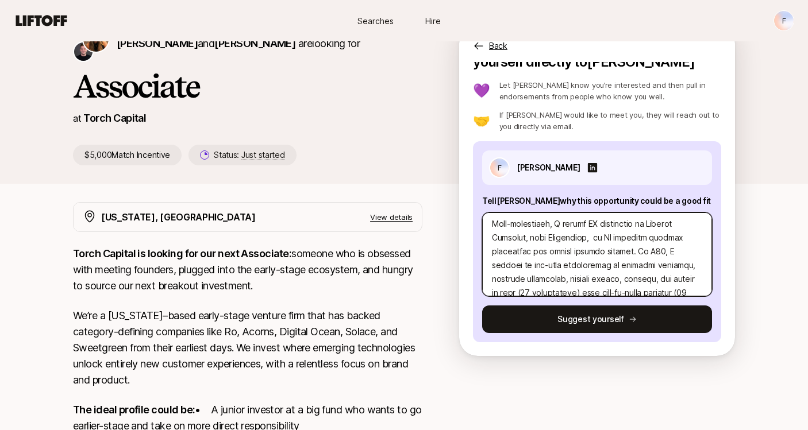
type textarea "x"
type textarea "I am writing to express my strong interest in the Investment Associate role at …"
type textarea "x"
type textarea "I am writing to express my strong interest in the Investment Associate role at …"
type textarea "x"
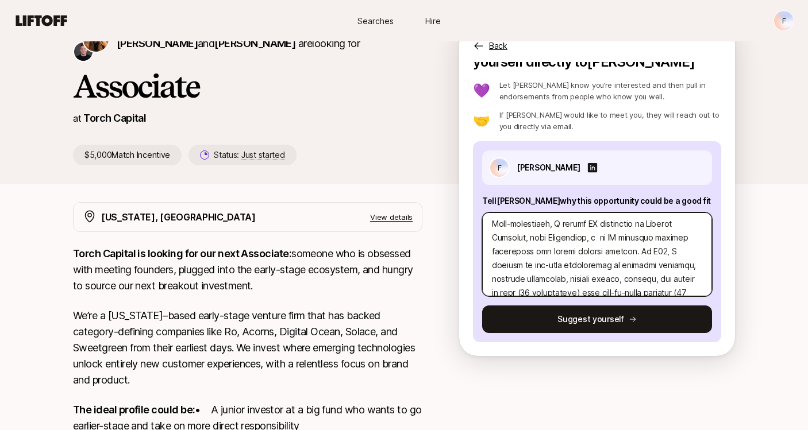
type textarea "I am writing to express my strong interest in the Investment Associate role at …"
type textarea "x"
type textarea "I am writing to express my strong interest in the Investment Associate role at …"
type textarea "x"
type textarea "I am writing to express my strong interest in the Investment Associate role at …"
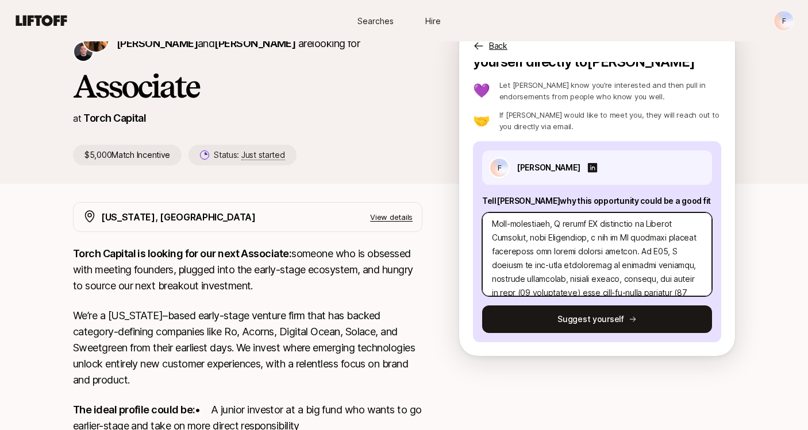
type textarea "x"
type textarea "I am writing to express my strong interest in the Investment Associate role at …"
type textarea "x"
type textarea "I am writing to express my strong interest in the Investment Associate role at …"
type textarea "x"
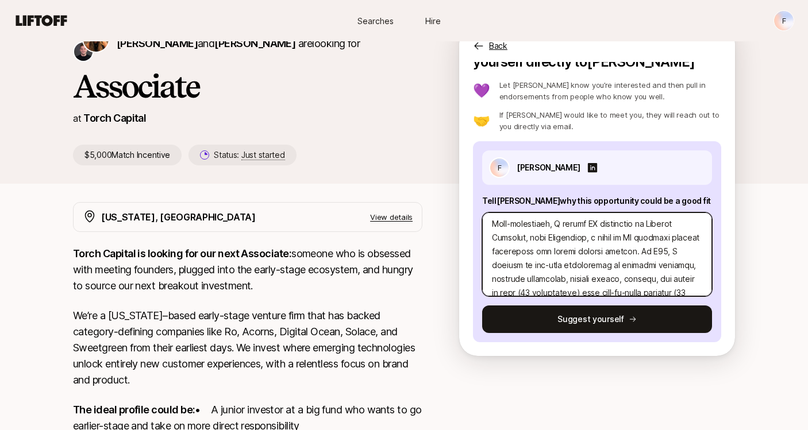
type textarea "I am writing to express my strong interest in the Investment Associate role at …"
type textarea "x"
type textarea "I am writing to express my strong interest in the Investment Associate role at …"
type textarea "x"
type textarea "I am writing to express my strong interest in the Investment Associate role at …"
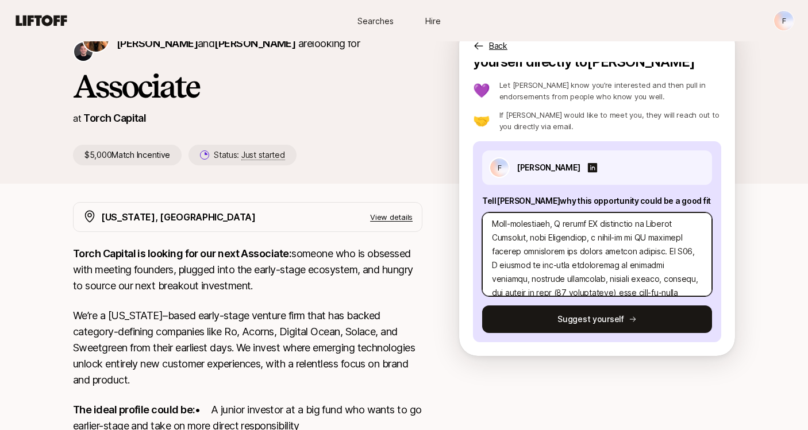
type textarea "x"
type textarea "I am writing to express my strong interest in the Investment Associate role at …"
type textarea "x"
type textarea "I am writing to express my strong interest in the Investment Associate role at …"
type textarea "x"
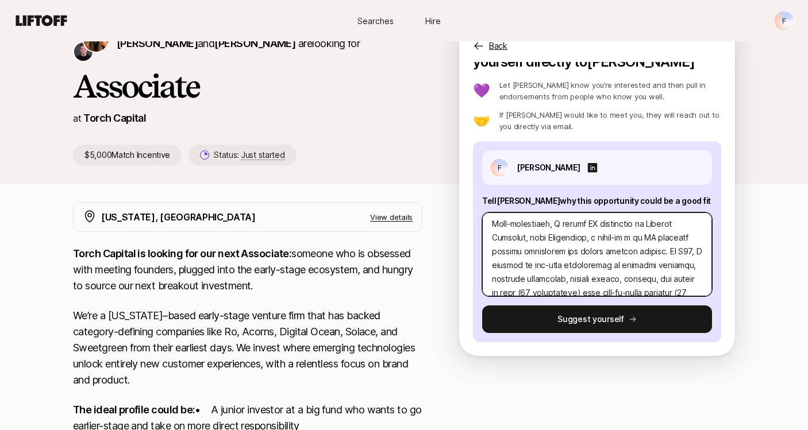
type textarea "I am writing to express my strong interest in the Investment Associate role at …"
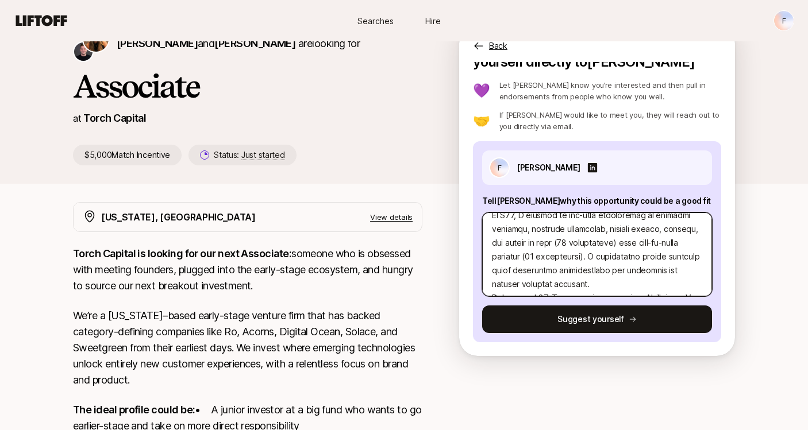
scroll to position [303, 0]
